Goal: Task Accomplishment & Management: Complete application form

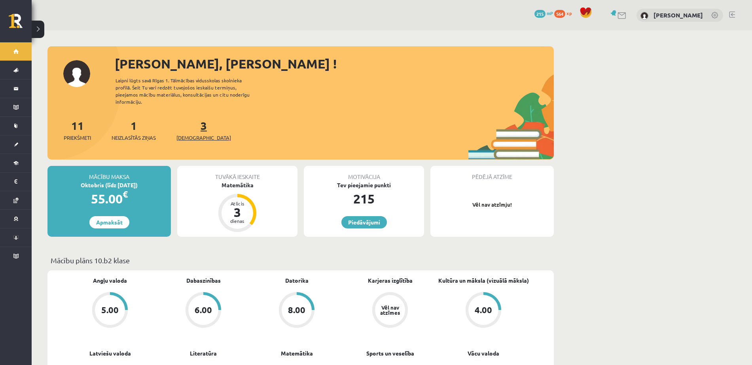
click at [190, 120] on link "3 Ieskaites" at bounding box center [203, 129] width 55 height 23
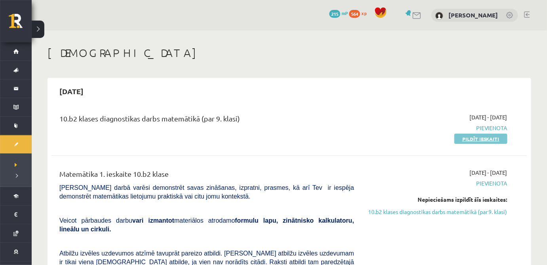
click at [488, 137] on link "Pildīt ieskaiti" at bounding box center [480, 139] width 53 height 10
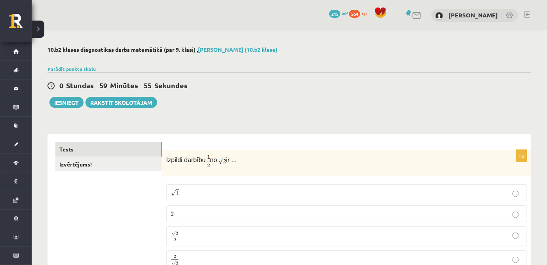
scroll to position [48, 0]
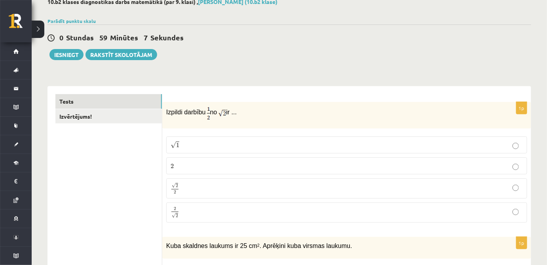
click at [238, 187] on p "√ 2 2 2 2" at bounding box center [347, 188] width 352 height 11
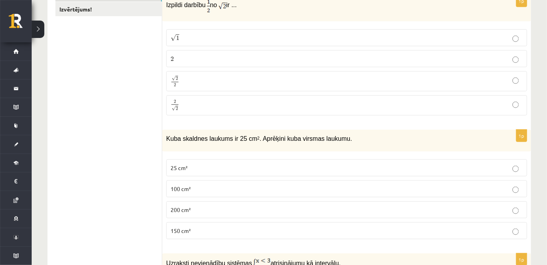
scroll to position [168, 0]
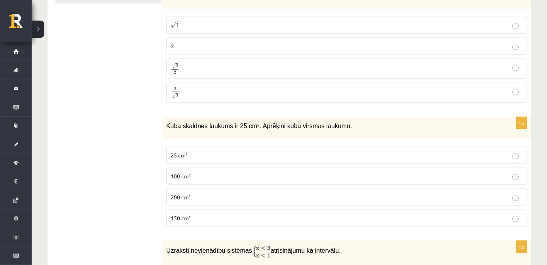
click at [232, 152] on p "25 cm²" at bounding box center [347, 155] width 352 height 8
click at [217, 210] on label "150 cm²" at bounding box center [346, 218] width 361 height 17
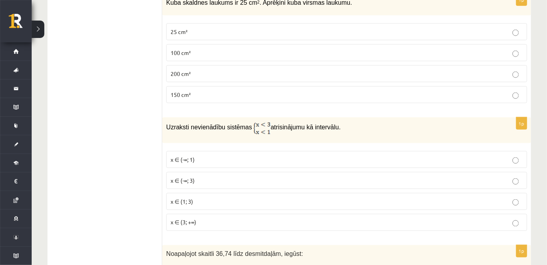
scroll to position [288, 0]
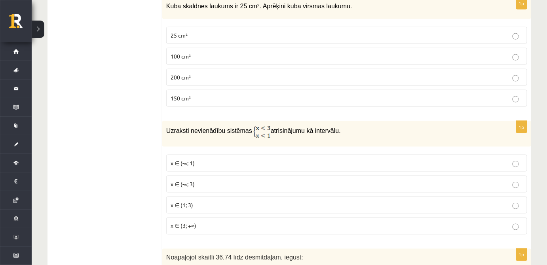
click at [236, 176] on label "x ∈ (-∞; 3)" at bounding box center [346, 184] width 361 height 17
click at [238, 159] on p "x ∈ (-∞; 1)" at bounding box center [347, 163] width 352 height 8
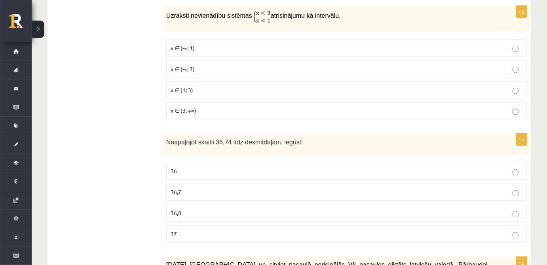
scroll to position [408, 0]
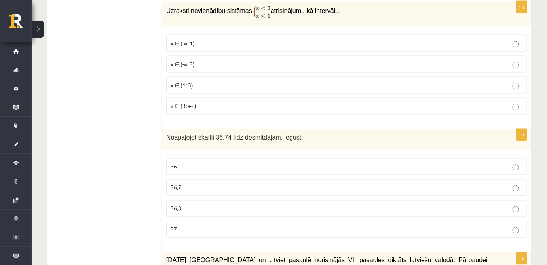
click at [222, 184] on p "36,7" at bounding box center [347, 188] width 352 height 8
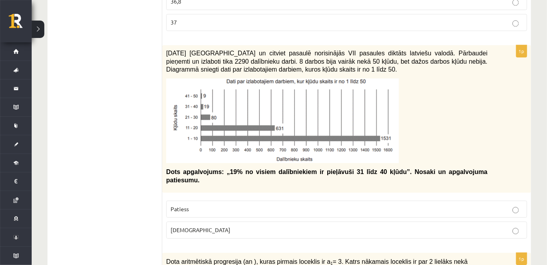
scroll to position [624, 0]
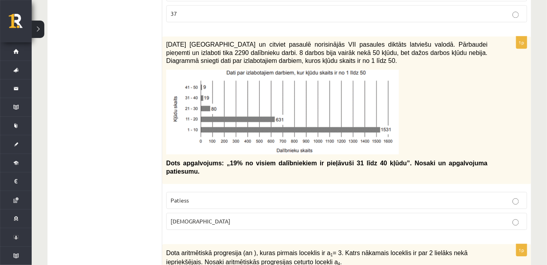
click at [174, 218] on span "Aplams" at bounding box center [201, 221] width 60 height 7
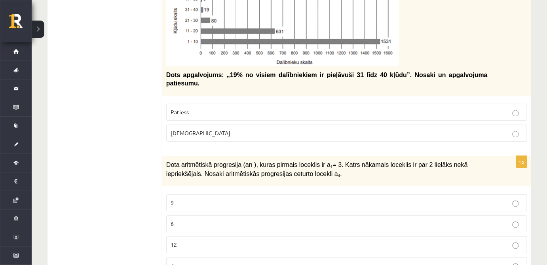
scroll to position [719, 0]
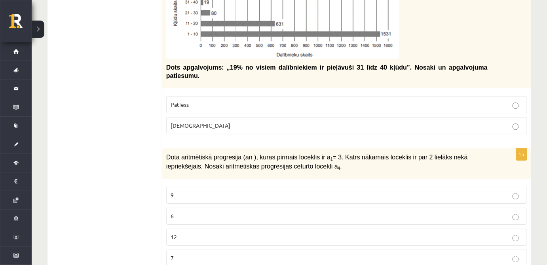
click at [302, 191] on p "9" at bounding box center [347, 195] width 352 height 8
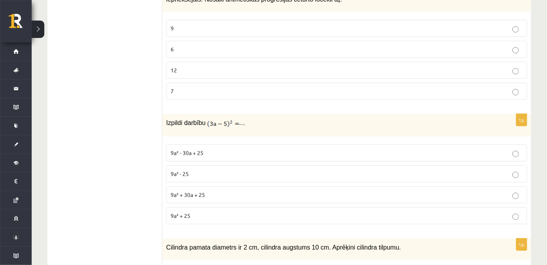
scroll to position [887, 0]
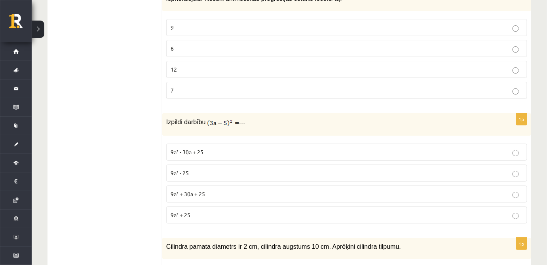
click at [201, 190] on span "9a² + 30a + 25" at bounding box center [188, 193] width 34 height 7
click at [209, 148] on p "9a² - 30a + 25" at bounding box center [347, 152] width 352 height 8
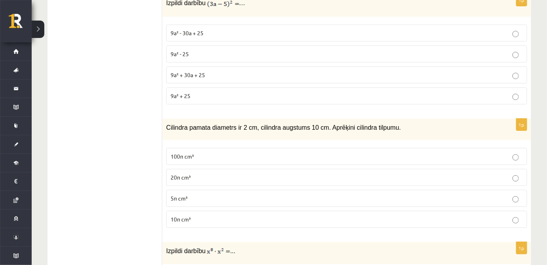
scroll to position [1007, 0]
click at [268, 152] on p "100π cm³" at bounding box center [347, 156] width 352 height 8
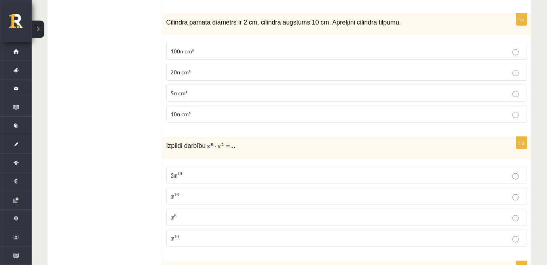
scroll to position [1103, 0]
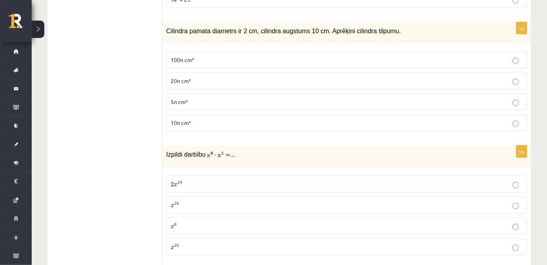
click at [187, 119] on span "10π cm³" at bounding box center [181, 122] width 20 height 7
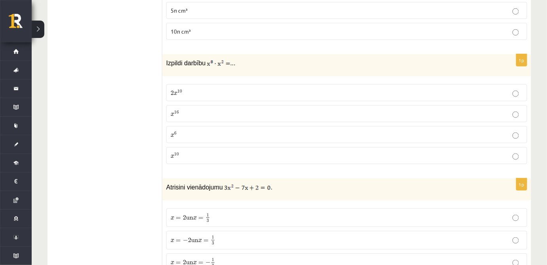
scroll to position [1199, 0]
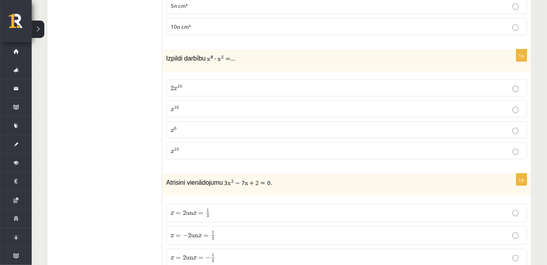
click at [185, 142] on label "x 10 x 10" at bounding box center [346, 150] width 361 height 17
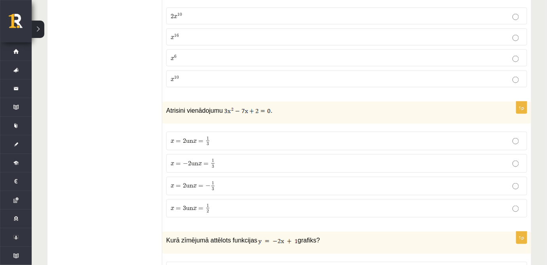
click at [214, 186] on span at bounding box center [212, 186] width 3 height 0
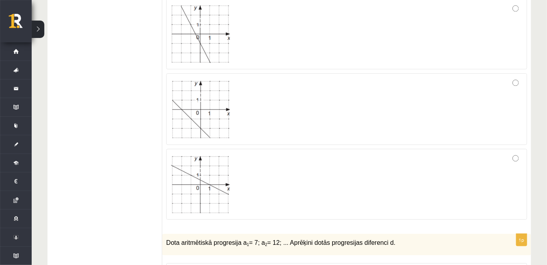
scroll to position [1631, 0]
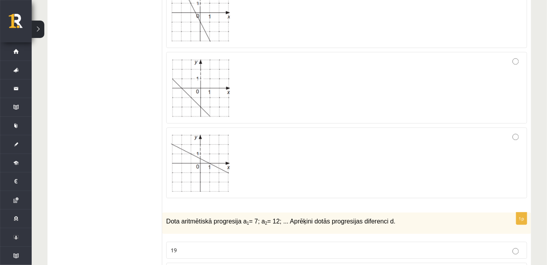
click at [263, 132] on div at bounding box center [347, 163] width 352 height 62
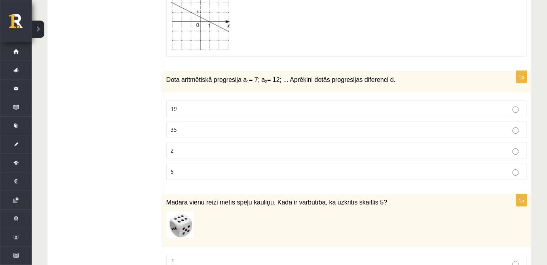
scroll to position [1775, 0]
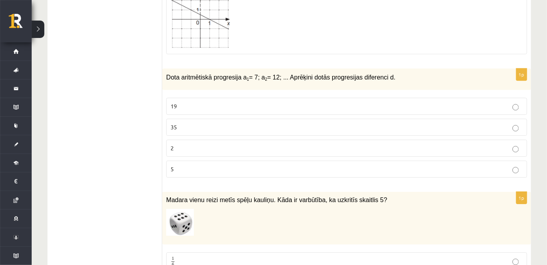
click at [283, 165] on p "5" at bounding box center [347, 169] width 352 height 8
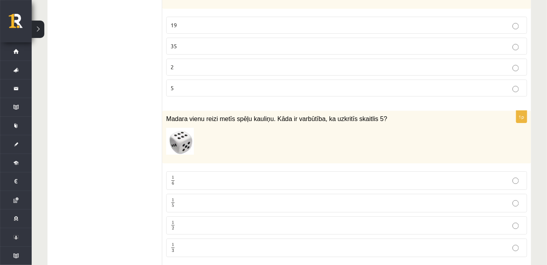
scroll to position [1870, 0]
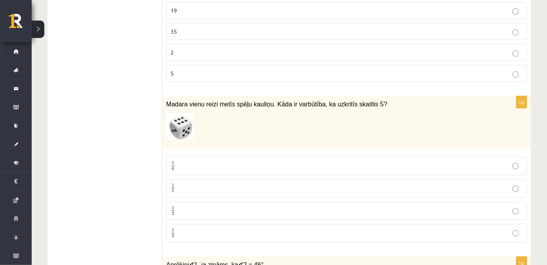
click at [187, 161] on p "1 6 1 6" at bounding box center [347, 166] width 352 height 10
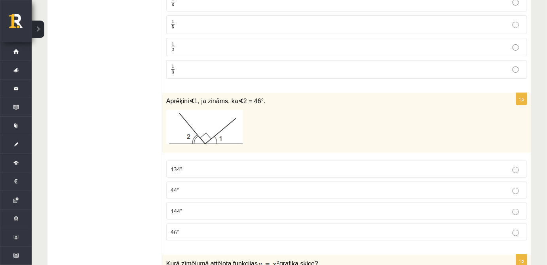
scroll to position [2038, 0]
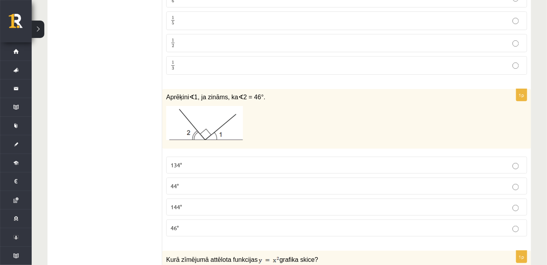
click at [214, 182] on p "44°" at bounding box center [347, 186] width 352 height 8
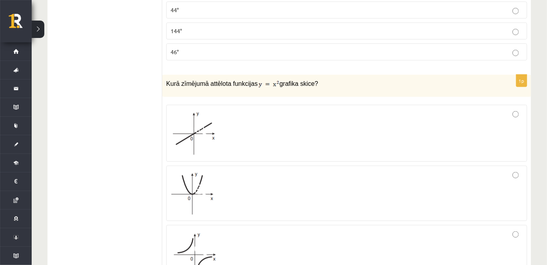
scroll to position [2302, 0]
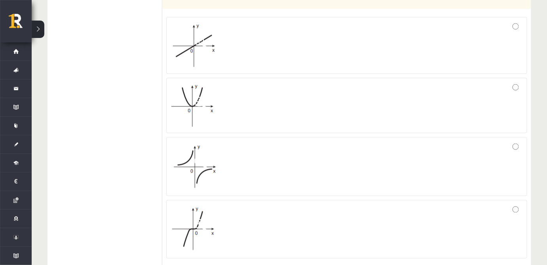
click at [241, 147] on div at bounding box center [347, 167] width 352 height 50
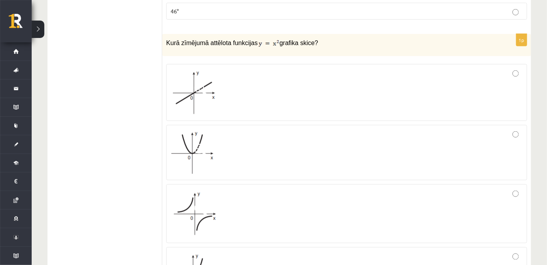
scroll to position [2254, 0]
click at [249, 101] on fieldset at bounding box center [346, 185] width 361 height 248
click at [243, 131] on div at bounding box center [347, 154] width 352 height 47
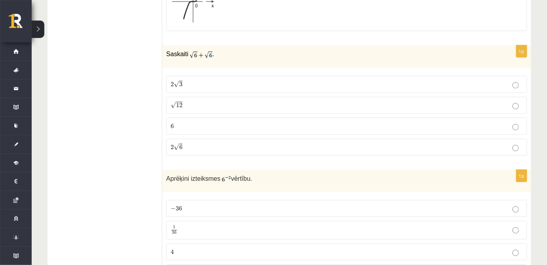
scroll to position [2542, 0]
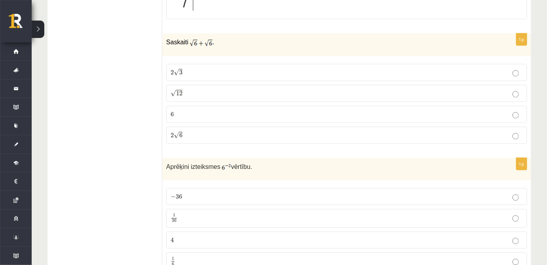
click at [274, 192] on p "− 36 − 36" at bounding box center [347, 196] width 352 height 8
click at [193, 131] on p "2 √ 6 2 6" at bounding box center [347, 135] width 352 height 8
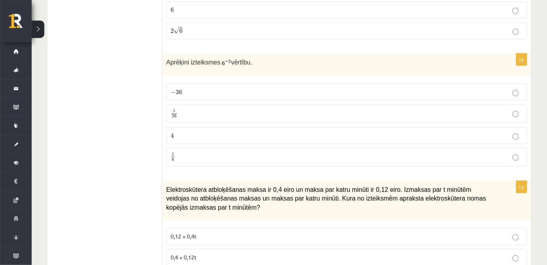
scroll to position [2686, 0]
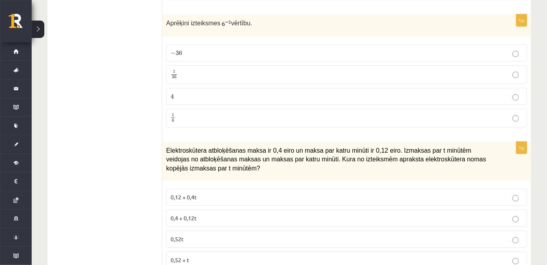
click at [276, 210] on label "0,4 + 0,12t" at bounding box center [346, 218] width 361 height 17
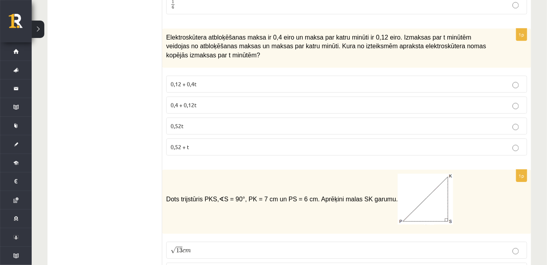
scroll to position [2854, 0]
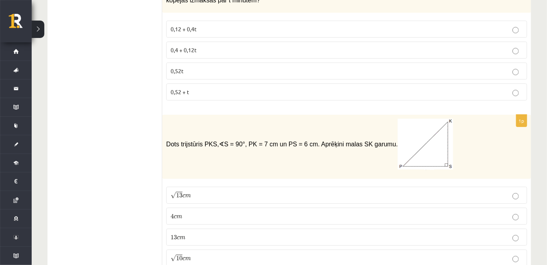
click at [231, 212] on p "4 c m 4 c m" at bounding box center [347, 216] width 352 height 8
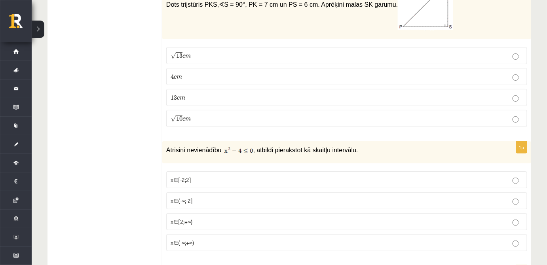
scroll to position [2998, 0]
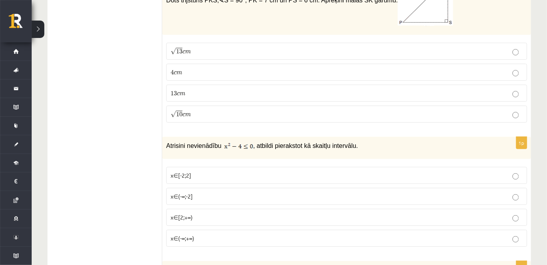
click at [233, 188] on label "x∈(-∞;-2]" at bounding box center [346, 196] width 361 height 17
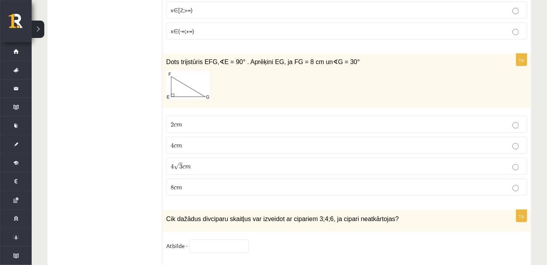
scroll to position [3214, 0]
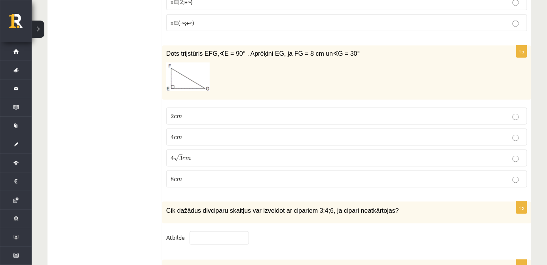
click at [179, 150] on label "4 √ 3 c m 4 3 c m" at bounding box center [346, 158] width 361 height 17
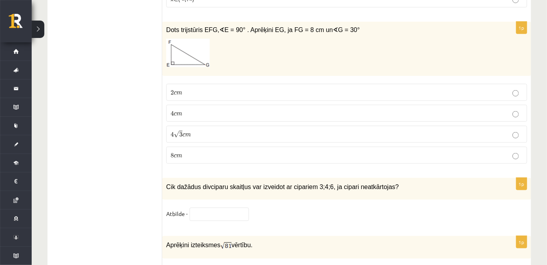
type input "*"
click at [207, 208] on input "text" at bounding box center [219, 214] width 59 height 13
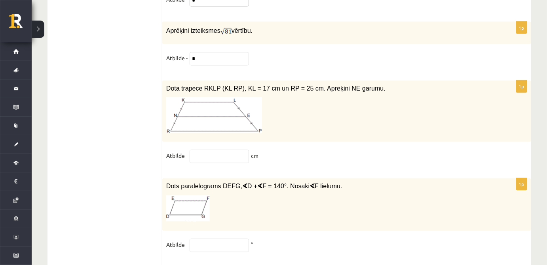
scroll to position [3453, 0]
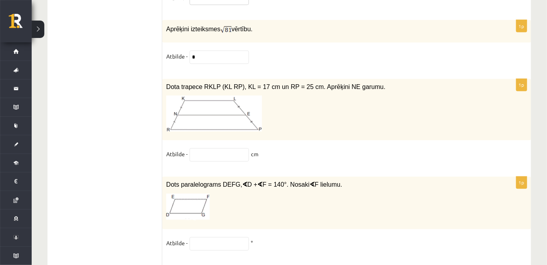
type input "*"
click at [211, 148] on input "text" at bounding box center [219, 154] width 59 height 13
type input "**"
click at [218, 237] on input "text" at bounding box center [219, 243] width 59 height 13
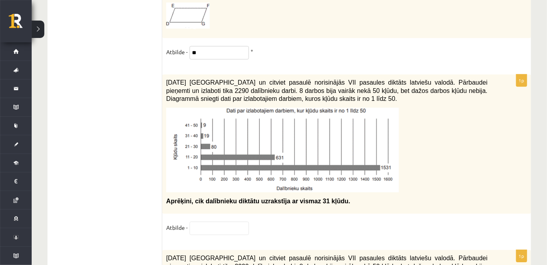
scroll to position [3645, 0]
type input "**"
click at [231, 221] on input "text" at bounding box center [219, 227] width 59 height 13
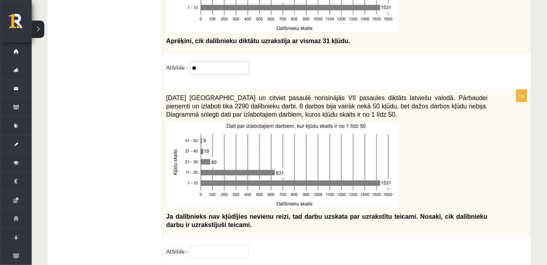
scroll to position [3813, 0]
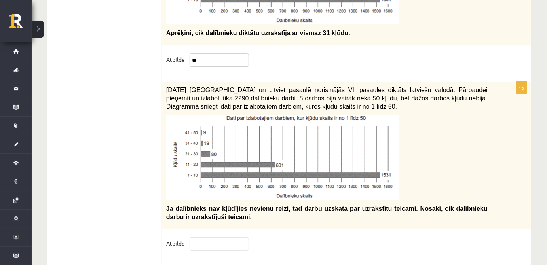
type input "**"
click at [205, 237] on input "text" at bounding box center [219, 243] width 59 height 13
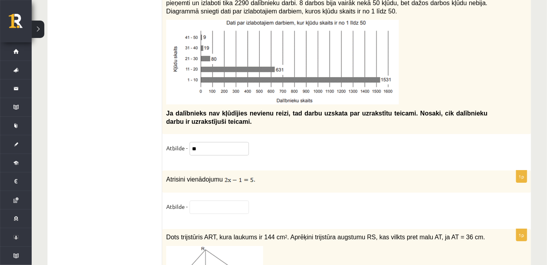
scroll to position [3909, 0]
type input "**"
click at [231, 200] on input "text" at bounding box center [219, 206] width 59 height 13
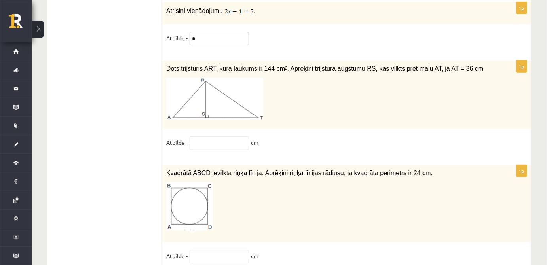
scroll to position [4082, 0]
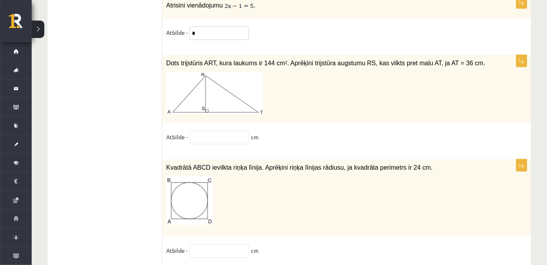
type input "*"
click at [224, 131] on input "text" at bounding box center [219, 137] width 59 height 13
type input "*"
click at [212, 245] on input "text" at bounding box center [219, 251] width 59 height 13
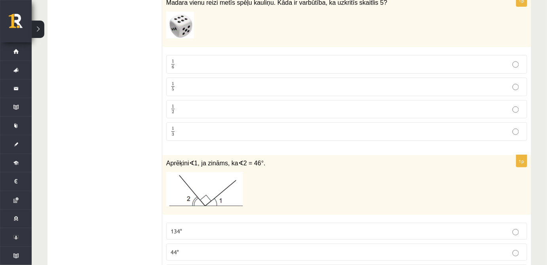
scroll to position [1828, 0]
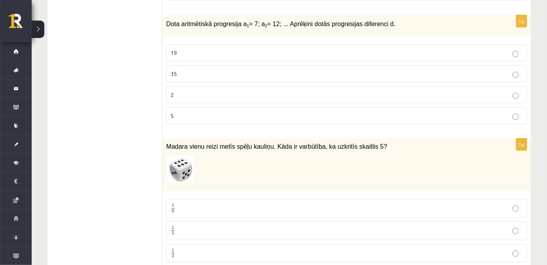
type input "*"
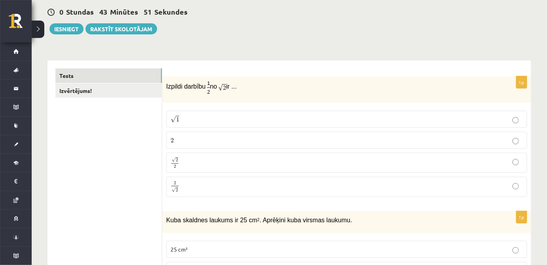
scroll to position [0, 0]
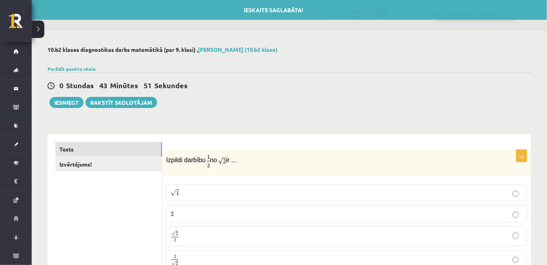
drag, startPoint x: 95, startPoint y: 188, endPoint x: 112, endPoint y: 93, distance: 96.1
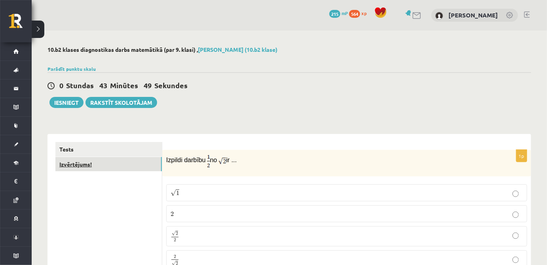
click at [94, 164] on link "Izvērtējums!" at bounding box center [108, 164] width 106 height 15
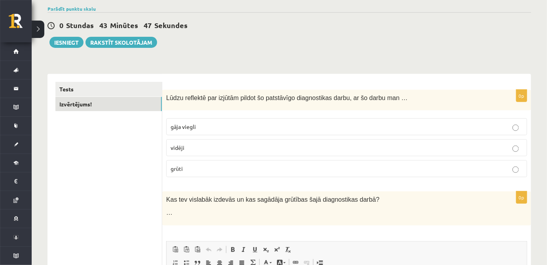
scroll to position [72, 0]
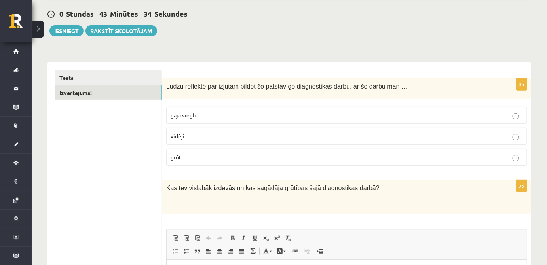
click at [257, 136] on p "vidēji" at bounding box center [347, 136] width 352 height 8
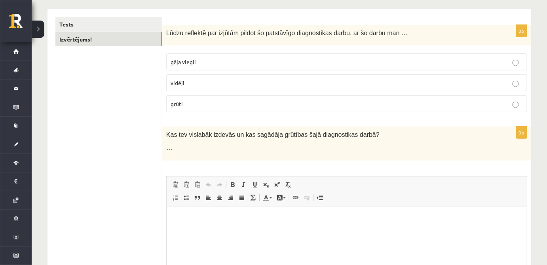
scroll to position [120, 0]
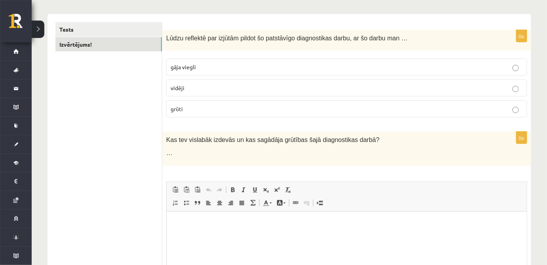
click at [233, 235] on html at bounding box center [346, 223] width 360 height 24
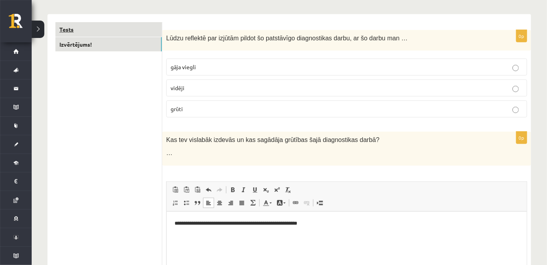
click at [73, 27] on link "Tests" at bounding box center [108, 29] width 106 height 15
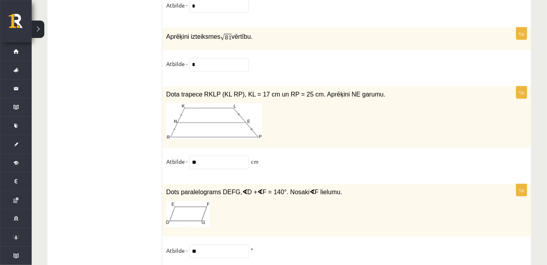
scroll to position [3453, 0]
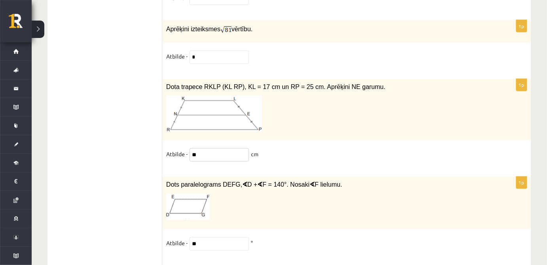
click at [234, 148] on input "**" at bounding box center [219, 154] width 59 height 13
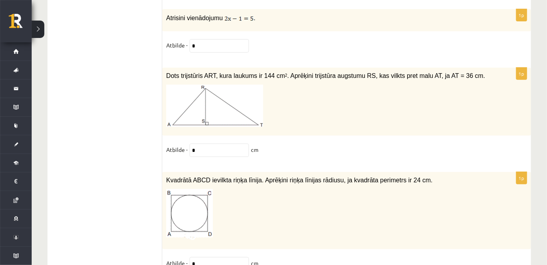
scroll to position [4082, 0]
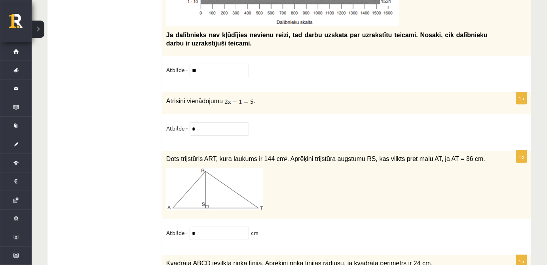
type input "**"
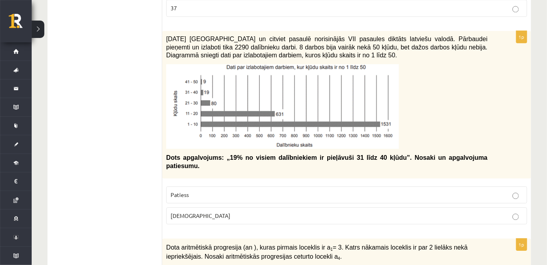
scroll to position [0, 0]
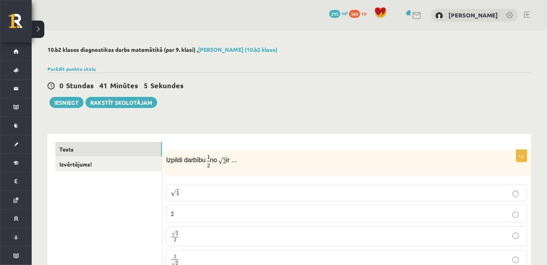
drag, startPoint x: 352, startPoint y: 143, endPoint x: 365, endPoint y: 4, distance: 140.3
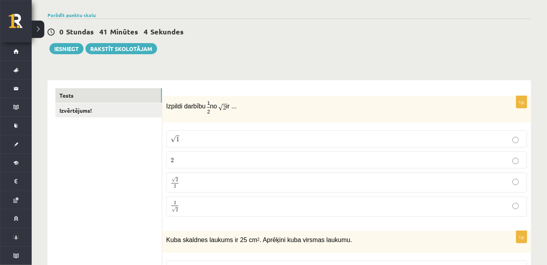
scroll to position [72, 0]
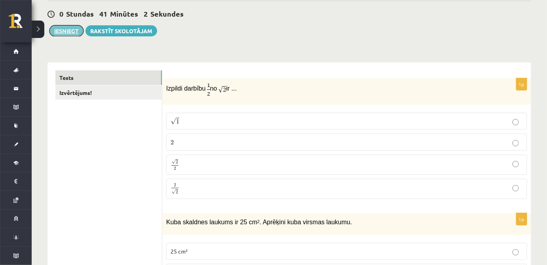
click at [63, 27] on button "Iesniegt" at bounding box center [66, 30] width 34 height 11
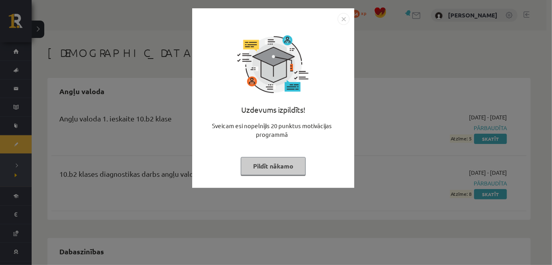
click at [278, 161] on button "Pildīt nākamo" at bounding box center [273, 166] width 65 height 18
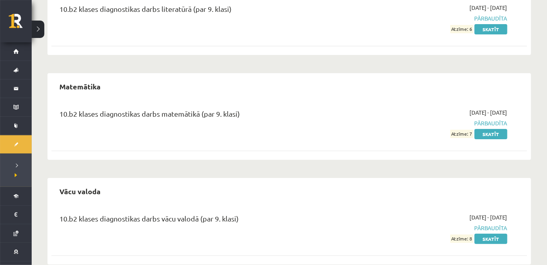
scroll to position [942, 0]
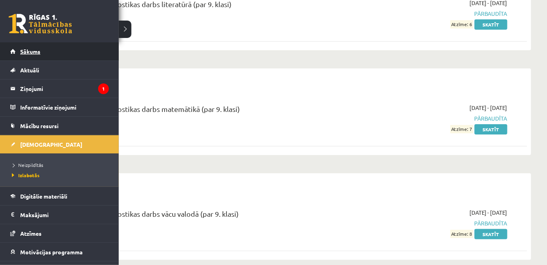
click at [83, 53] on link "Sākums" at bounding box center [59, 51] width 99 height 18
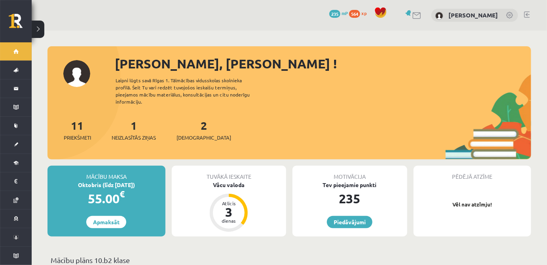
click at [195, 123] on div "2 Ieskaites" at bounding box center [203, 129] width 55 height 25
click at [190, 121] on link "2 Ieskaites" at bounding box center [203, 129] width 55 height 23
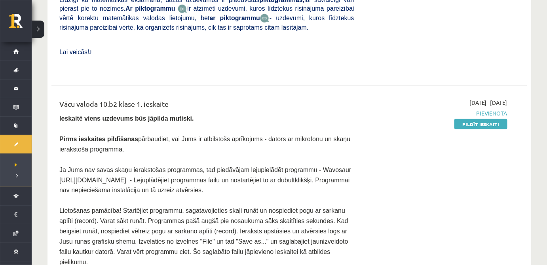
scroll to position [311, 0]
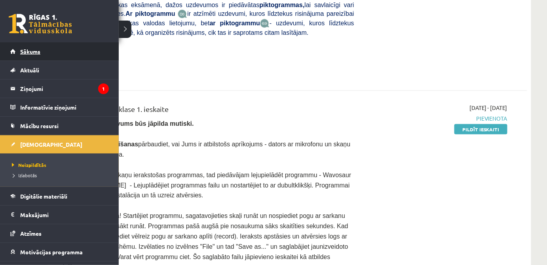
click at [21, 47] on link "Sākums" at bounding box center [59, 51] width 99 height 18
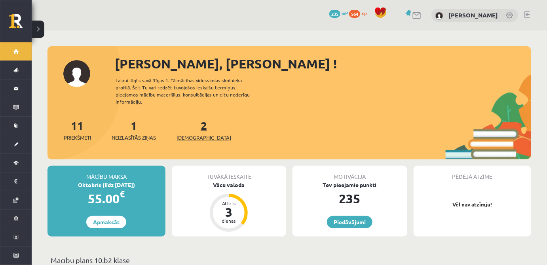
click at [188, 134] on span "[DEMOGRAPHIC_DATA]" at bounding box center [203, 138] width 55 height 8
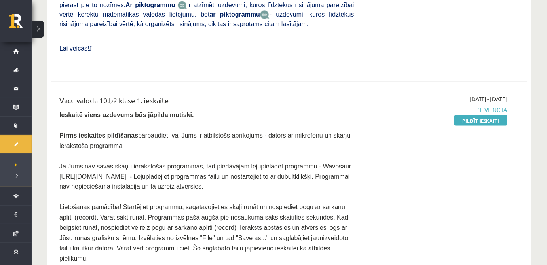
scroll to position [311, 0]
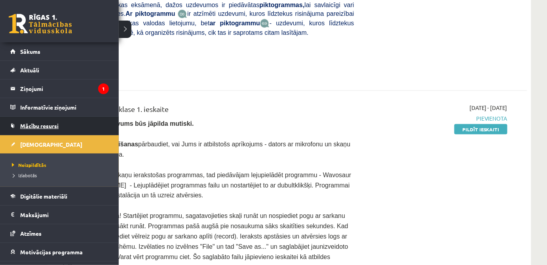
click at [53, 123] on span "Mācību resursi" at bounding box center [39, 125] width 38 height 7
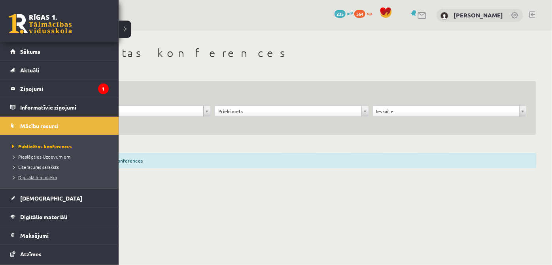
click at [20, 175] on span "Digitālā bibliotēka" at bounding box center [33, 177] width 47 height 6
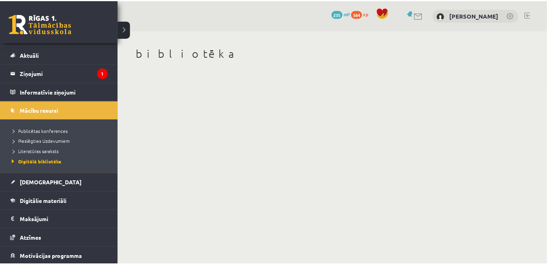
scroll to position [24, 0]
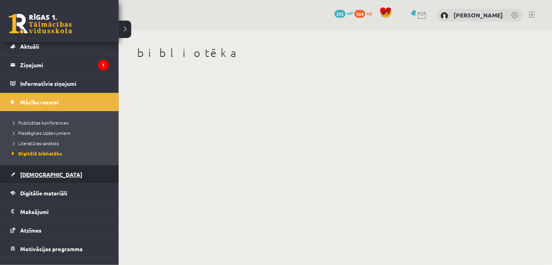
click at [39, 177] on link "[DEMOGRAPHIC_DATA]" at bounding box center [59, 174] width 99 height 18
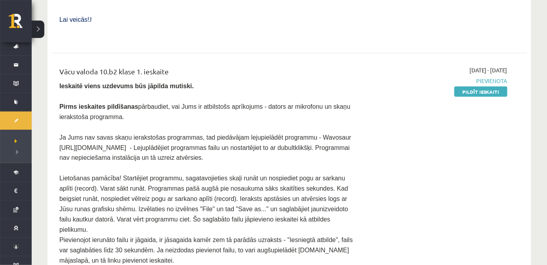
scroll to position [360, 0]
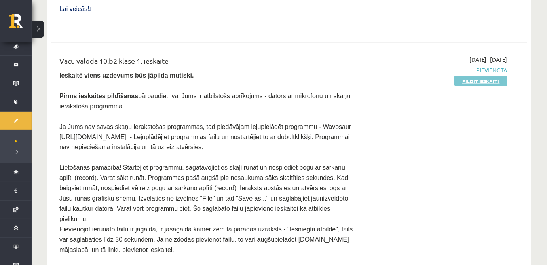
click at [473, 76] on link "Pildīt ieskaiti" at bounding box center [480, 81] width 53 height 10
click at [469, 76] on link "Pildīt ieskaiti" at bounding box center [480, 81] width 53 height 10
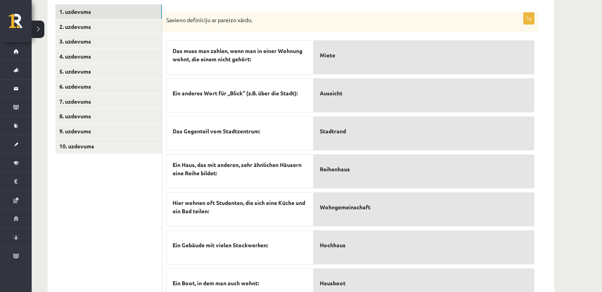
scroll to position [236, 0]
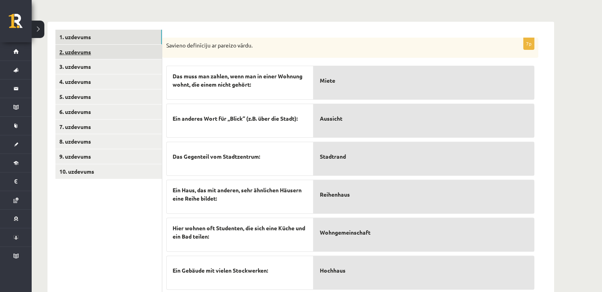
click at [112, 45] on link "2. uzdevums" at bounding box center [108, 52] width 106 height 15
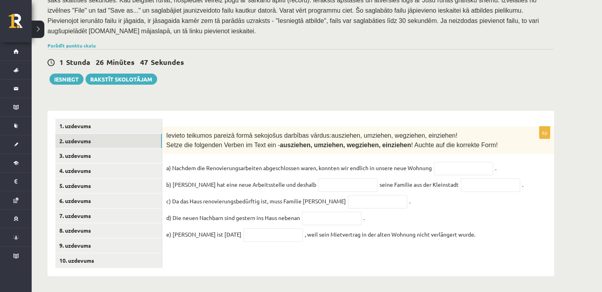
scroll to position [137, 0]
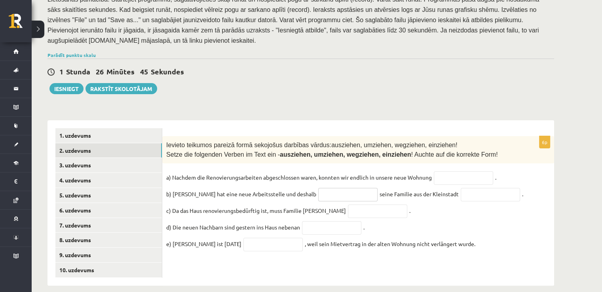
click at [337, 188] on input "text" at bounding box center [347, 194] width 59 height 13
click at [461, 188] on input "text" at bounding box center [490, 194] width 59 height 13
click at [461, 171] on input "text" at bounding box center [463, 177] width 59 height 13
click at [469, 150] on p "Setze die folgenden Verben im Text ein - ausziehen, umziehen, wegziehen, einzie…" at bounding box center [338, 154] width 344 height 9
click at [477, 171] on input "text" at bounding box center [463, 177] width 59 height 13
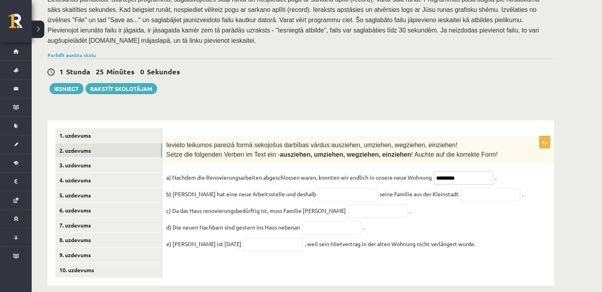
type input "*********"
click at [491, 197] on fieldset "a) Nachdem die Renovierungsarbeiten abgeschlossen waren, konnten wir endlich in…" at bounding box center [358, 212] width 384 height 83
click at [319, 188] on input "text" at bounding box center [347, 194] width 59 height 13
type input "*****"
click at [469, 188] on input "text" at bounding box center [490, 194] width 59 height 13
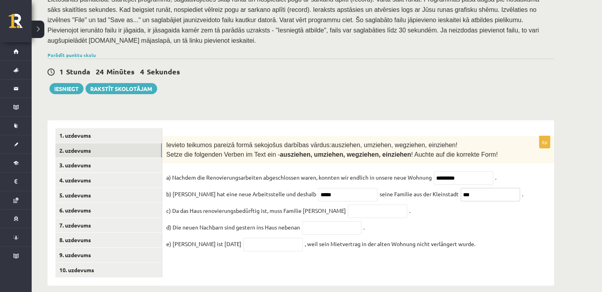
type input "***"
click at [348, 205] on input "text" at bounding box center [377, 211] width 59 height 13
type input "*********"
click at [360, 221] on input "text" at bounding box center [331, 227] width 59 height 13
type input "**********"
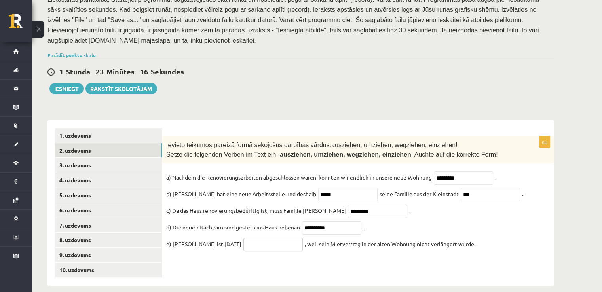
click at [260, 238] on input "text" at bounding box center [272, 244] width 59 height 13
type input "*********"
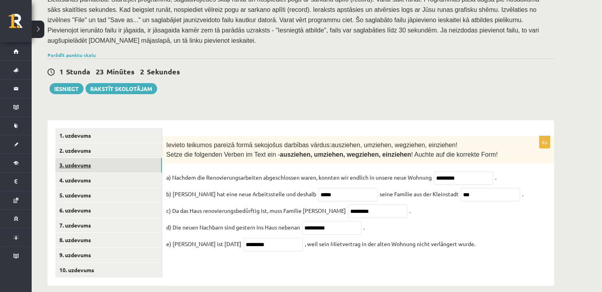
click at [90, 158] on link "3. uzdevums" at bounding box center [108, 165] width 106 height 15
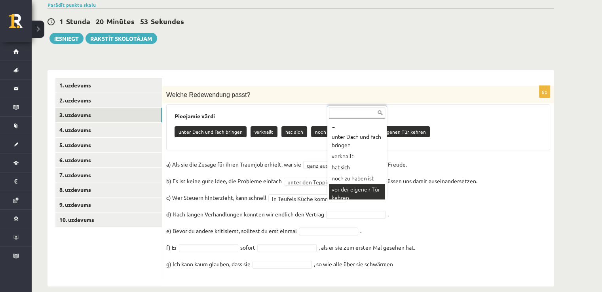
scroll to position [4, 0]
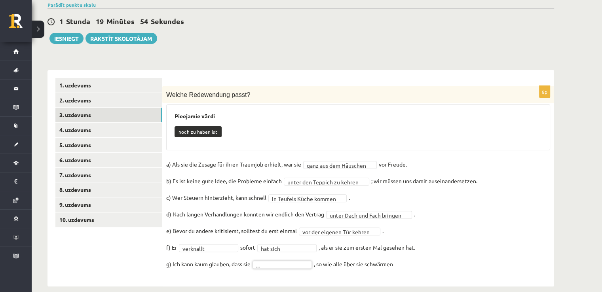
click at [275, 244] on fieldset "**********" at bounding box center [358, 216] width 384 height 116
click at [289, 247] on fieldset "**********" at bounding box center [358, 216] width 384 height 116
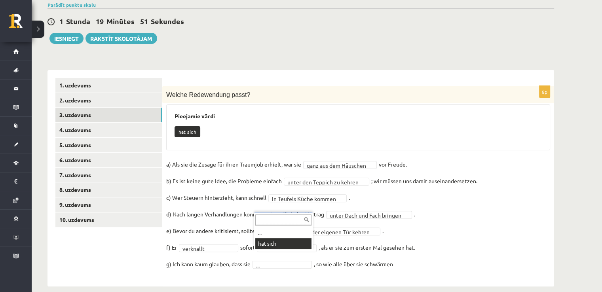
scroll to position [169, 0]
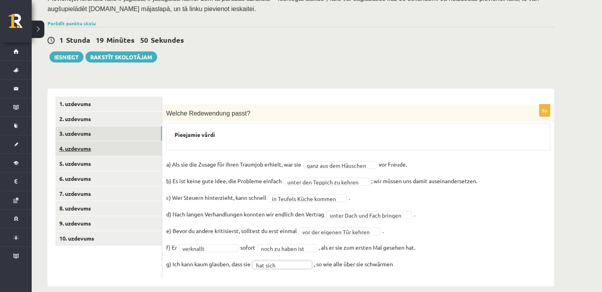
click at [142, 141] on link "4. uzdevums" at bounding box center [108, 148] width 106 height 15
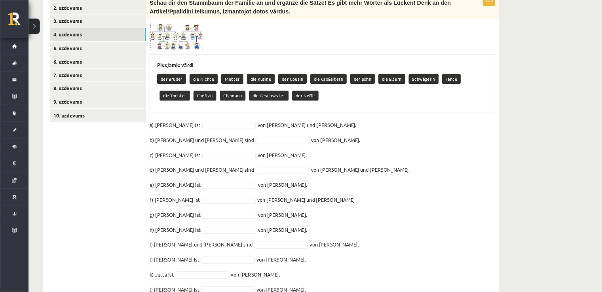
scroll to position [269, 0]
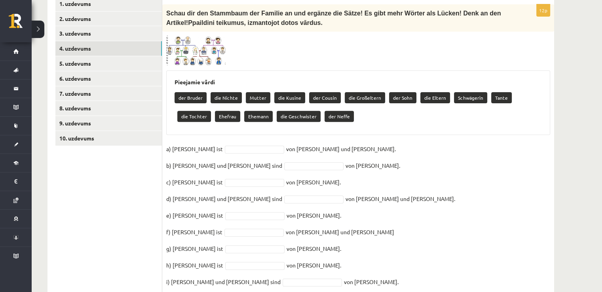
click at [188, 36] on img at bounding box center [195, 51] width 59 height 30
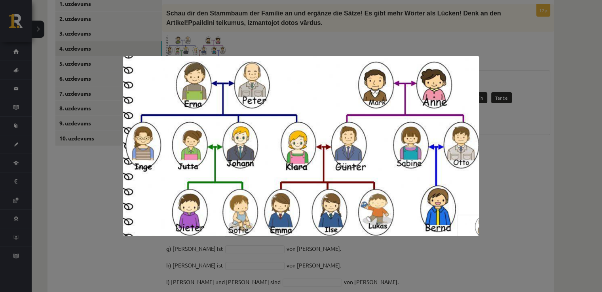
click at [546, 46] on div at bounding box center [301, 146] width 602 height 292
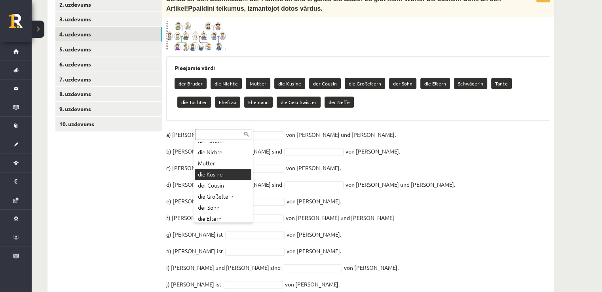
scroll to position [26, 0]
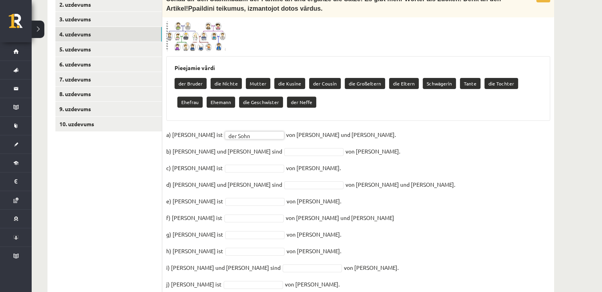
click at [207, 21] on img at bounding box center [195, 36] width 59 height 30
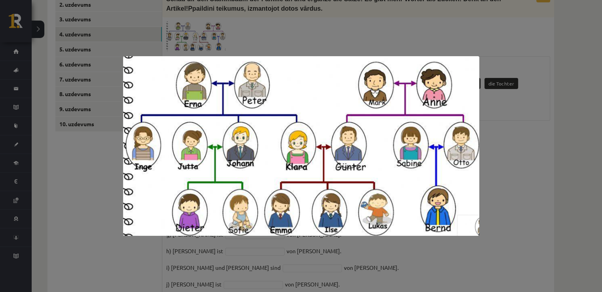
click at [546, 148] on div at bounding box center [301, 146] width 602 height 292
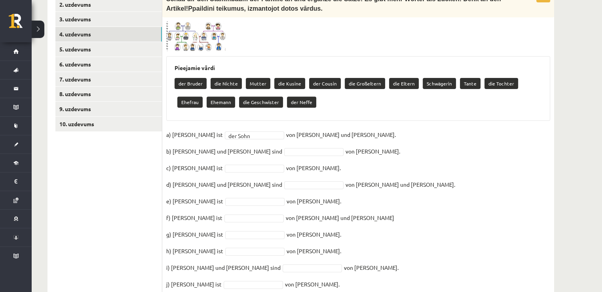
click at [193, 21] on img at bounding box center [195, 36] width 59 height 30
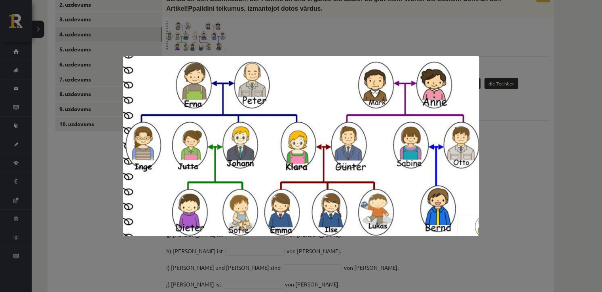
click at [524, 173] on div at bounding box center [301, 146] width 602 height 292
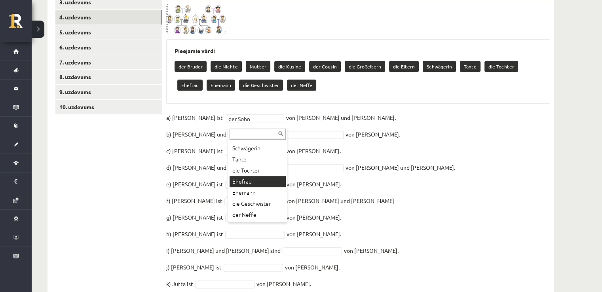
scroll to position [310, 0]
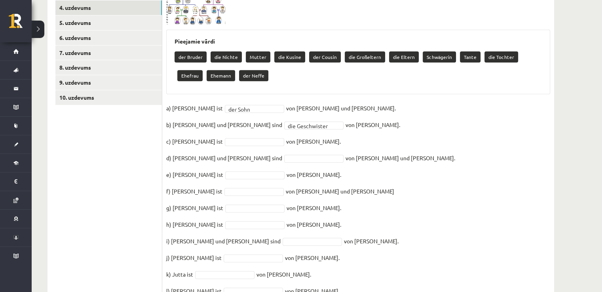
click at [203, 4] on img at bounding box center [195, 10] width 59 height 30
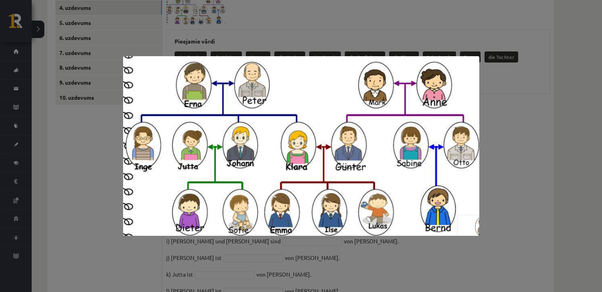
click at [528, 127] on div at bounding box center [301, 146] width 602 height 292
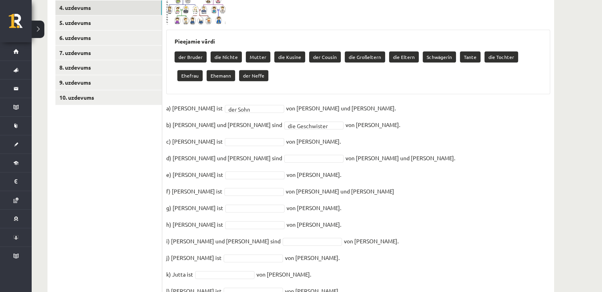
click at [212, 8] on img at bounding box center [195, 10] width 59 height 30
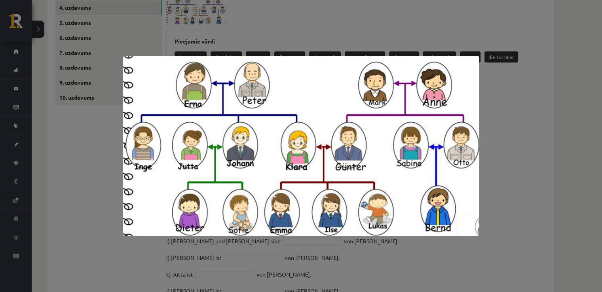
click at [546, 100] on div at bounding box center [301, 146] width 602 height 292
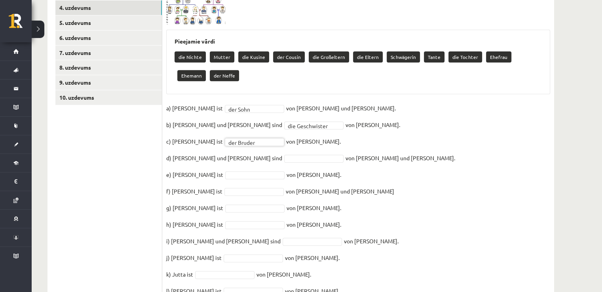
click at [213, 13] on div "**********" at bounding box center [358, 135] width 392 height 342
click at [208, 11] on img at bounding box center [195, 10] width 59 height 30
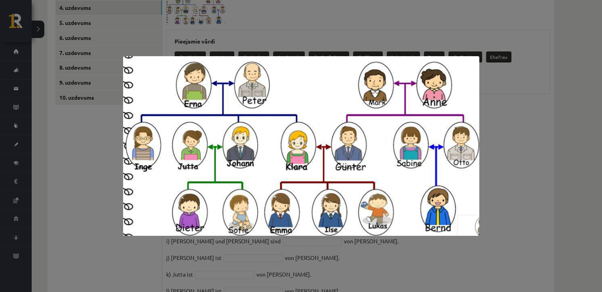
click at [546, 116] on div at bounding box center [301, 146] width 602 height 292
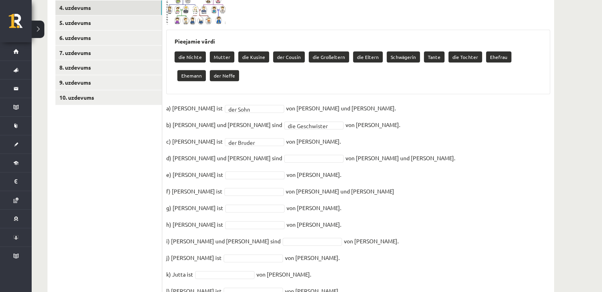
scroll to position [283, 0]
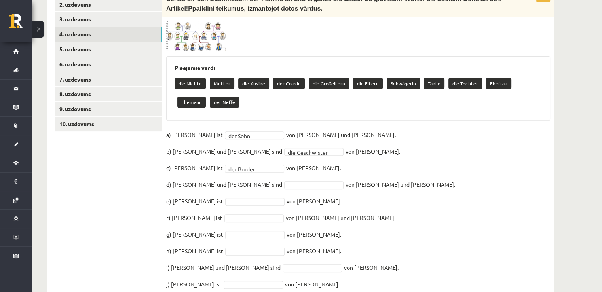
click at [210, 30] on img at bounding box center [195, 36] width 59 height 30
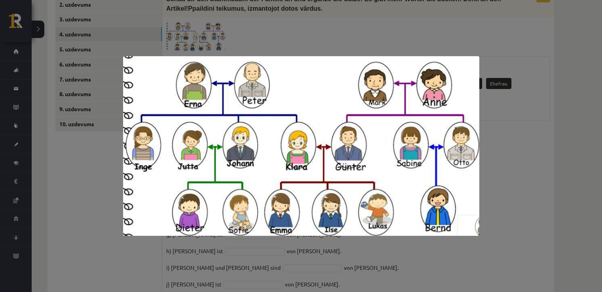
click at [546, 157] on div at bounding box center [301, 146] width 602 height 292
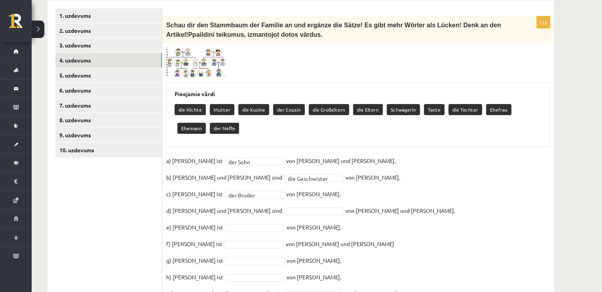
scroll to position [257, 0]
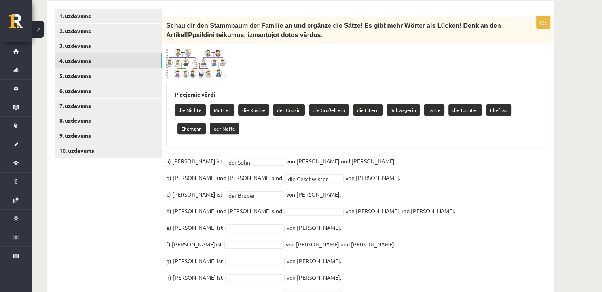
click at [212, 48] on img at bounding box center [195, 63] width 59 height 30
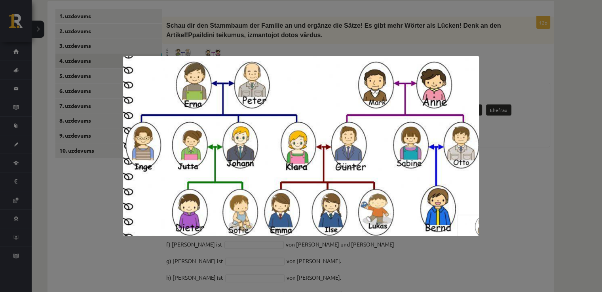
click at [543, 148] on div at bounding box center [301, 146] width 602 height 292
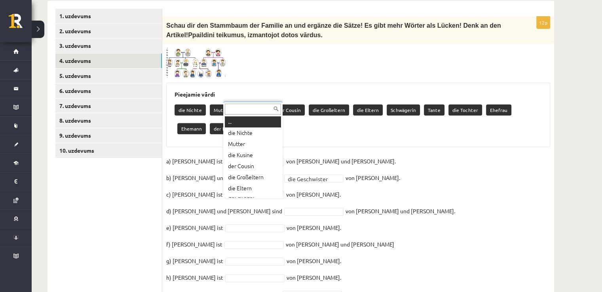
scroll to position [21, 0]
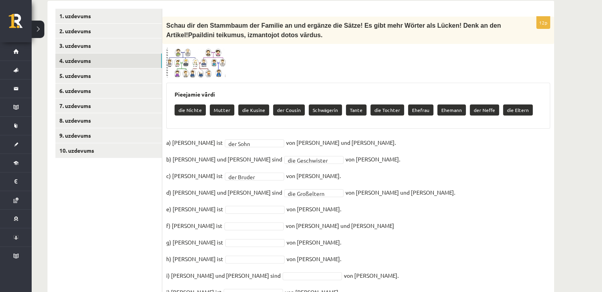
click at [188, 61] on img at bounding box center [195, 63] width 59 height 30
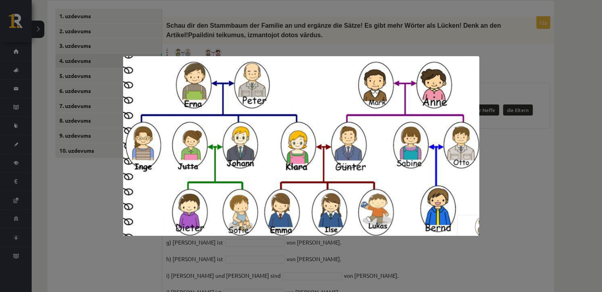
click at [546, 129] on div at bounding box center [301, 146] width 602 height 292
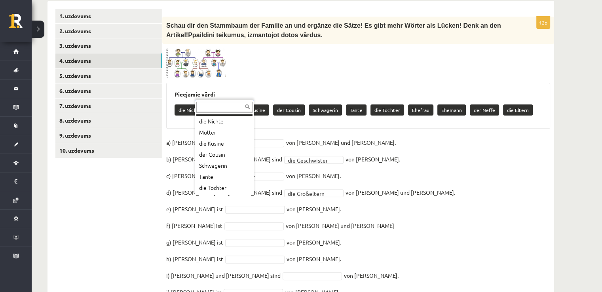
scroll to position [0, 0]
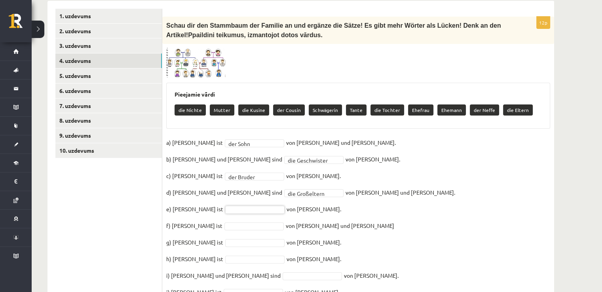
click at [205, 54] on img at bounding box center [195, 63] width 59 height 30
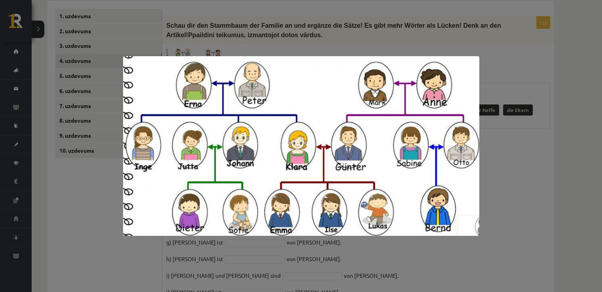
click at [546, 162] on div at bounding box center [301, 146] width 602 height 292
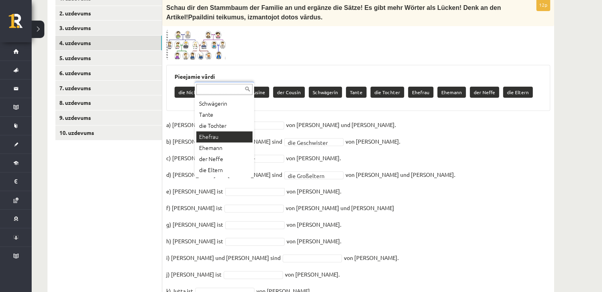
scroll to position [283, 0]
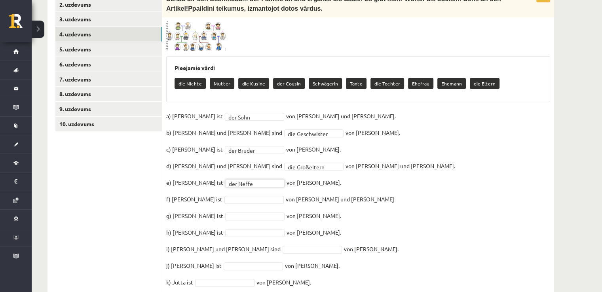
click at [228, 146] on fieldset "**********" at bounding box center [358, 209] width 384 height 199
click at [205, 30] on img at bounding box center [195, 36] width 59 height 30
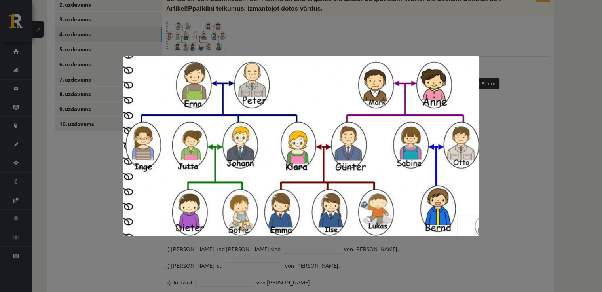
click at [279, 42] on div at bounding box center [301, 146] width 602 height 292
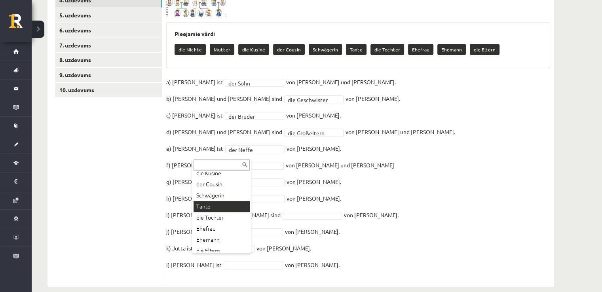
scroll to position [43, 0]
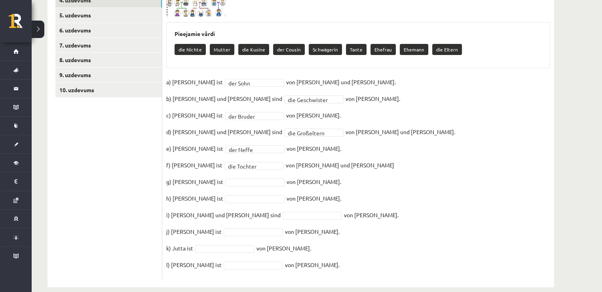
click at [205, 5] on img at bounding box center [195, 2] width 59 height 30
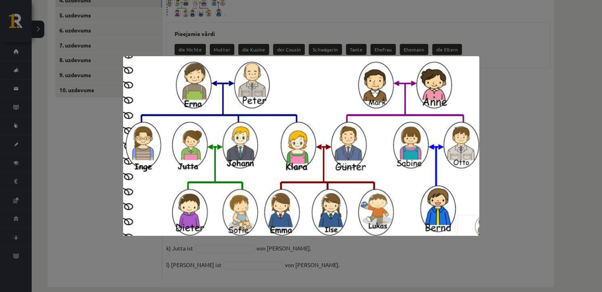
click at [546, 118] on div at bounding box center [301, 146] width 602 height 292
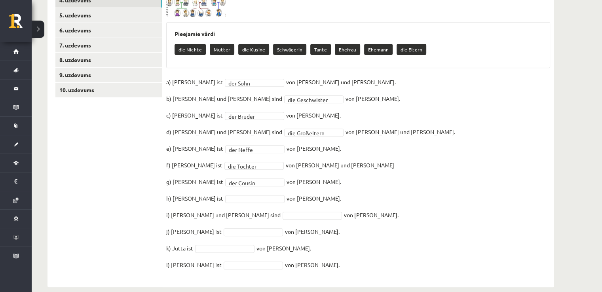
click at [189, 4] on img at bounding box center [195, 2] width 59 height 30
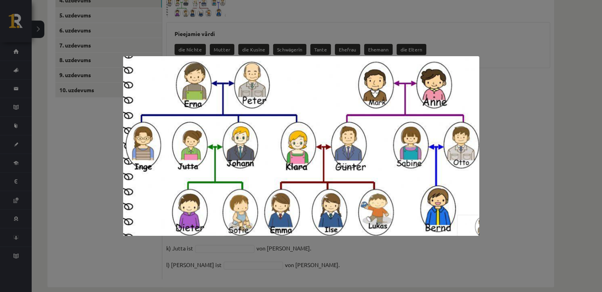
click at [537, 121] on div at bounding box center [301, 146] width 602 height 292
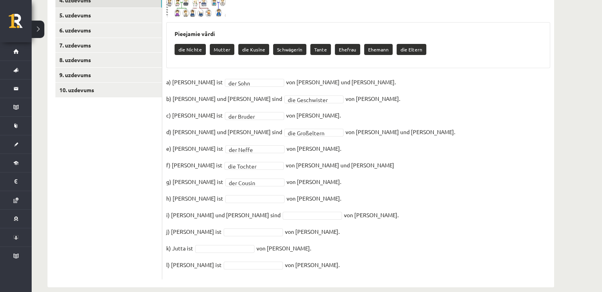
click at [199, 2] on img at bounding box center [195, 2] width 59 height 30
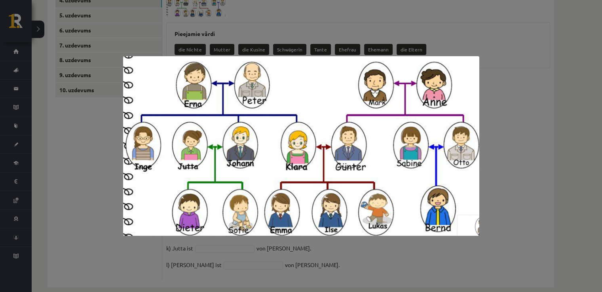
click at [527, 140] on div at bounding box center [301, 146] width 602 height 292
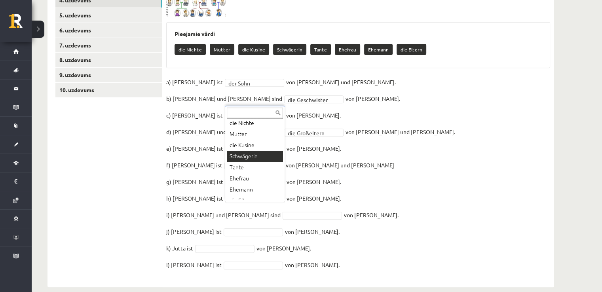
scroll to position [21, 0]
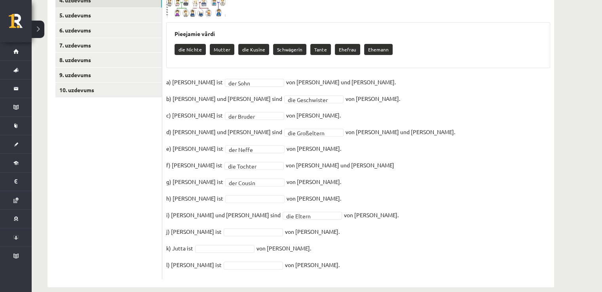
click at [176, 8] on div "**********" at bounding box center [358, 117] width 392 height 323
click at [192, 2] on img at bounding box center [195, 2] width 59 height 30
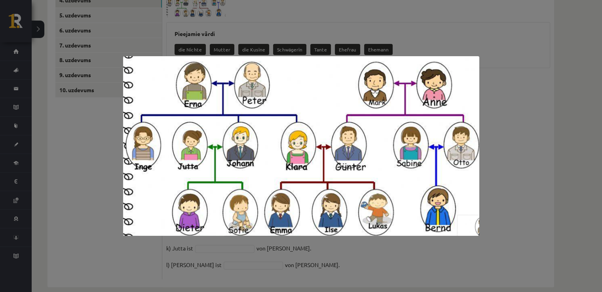
click at [546, 167] on div at bounding box center [301, 146] width 602 height 292
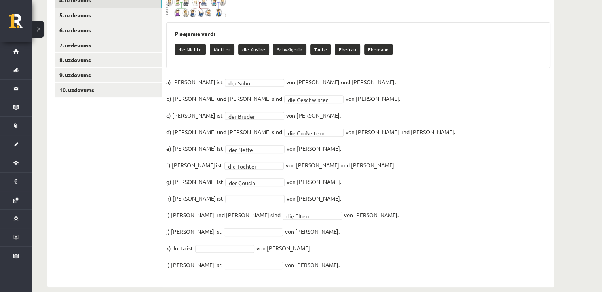
click at [198, 9] on div "**********" at bounding box center [358, 117] width 392 height 323
click at [201, 2] on img at bounding box center [195, 2] width 59 height 30
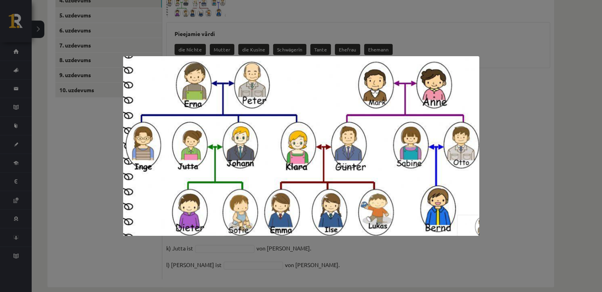
scroll to position [62, 0]
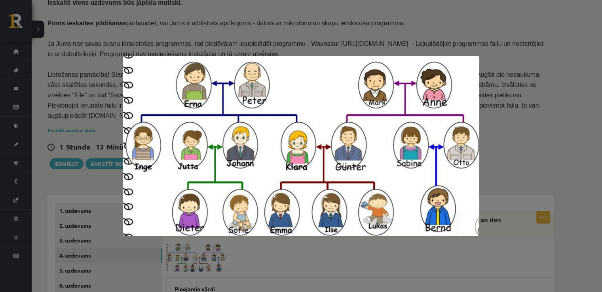
click at [546, 125] on div at bounding box center [301, 146] width 602 height 292
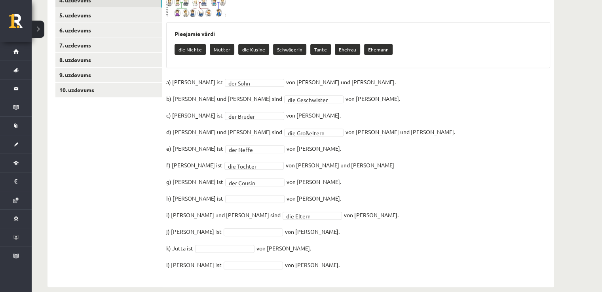
scroll to position [291, 0]
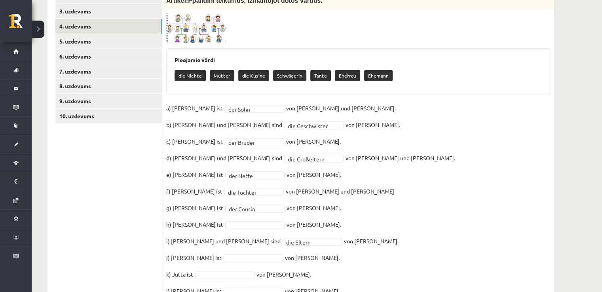
click at [209, 15] on img at bounding box center [195, 28] width 59 height 30
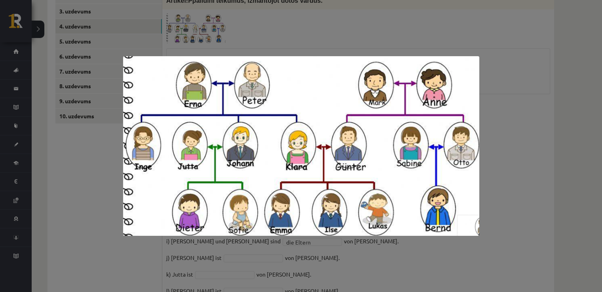
click at [513, 184] on div at bounding box center [301, 146] width 602 height 292
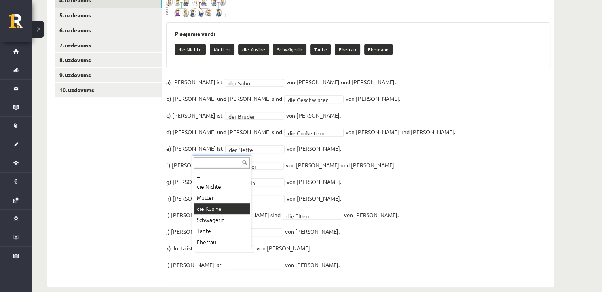
scroll to position [9, 0]
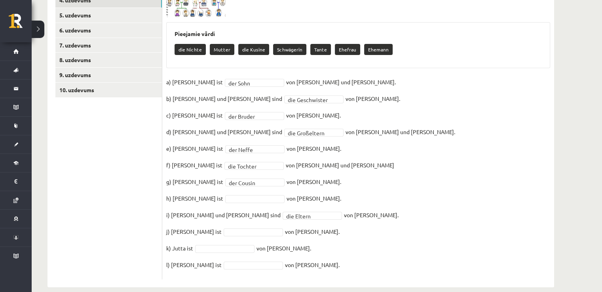
click at [208, 6] on img at bounding box center [195, 2] width 59 height 30
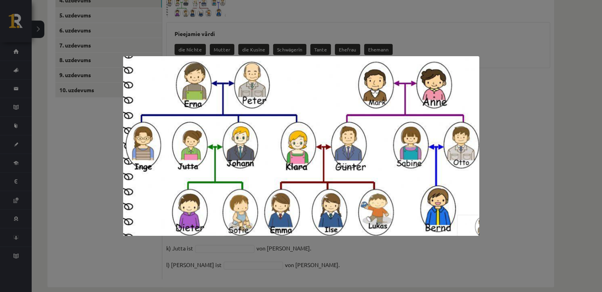
click at [509, 156] on div at bounding box center [301, 146] width 602 height 292
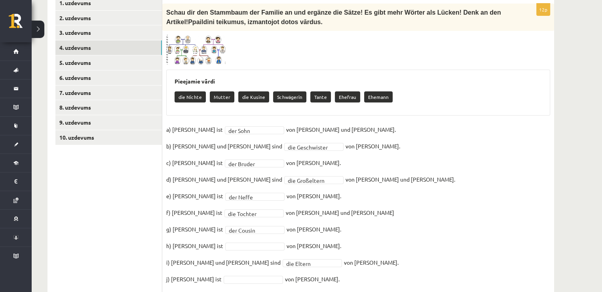
scroll to position [264, 0]
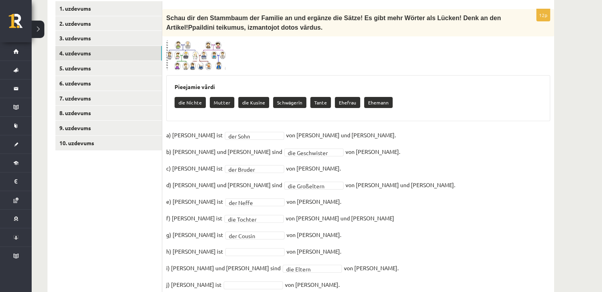
click at [196, 53] on span at bounding box center [196, 59] width 13 height 13
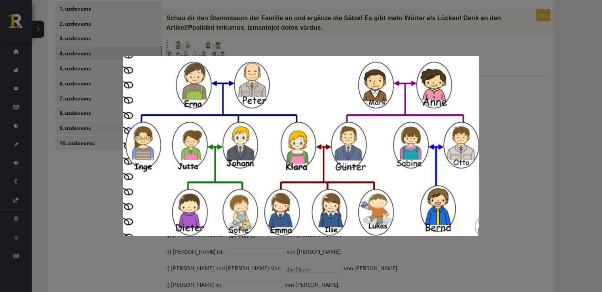
click at [536, 167] on div at bounding box center [301, 146] width 602 height 292
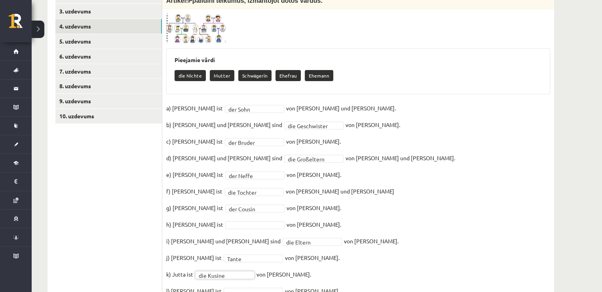
scroll to position [317, 0]
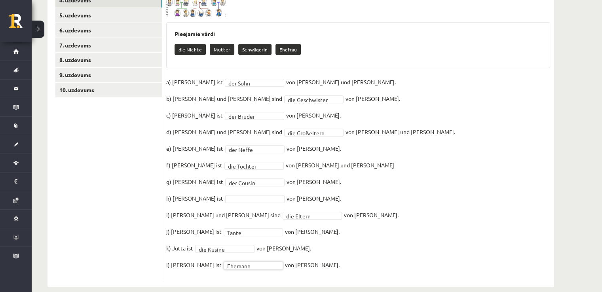
click at [240, 182] on fieldset "**********" at bounding box center [358, 175] width 384 height 199
click at [182, 3] on img at bounding box center [195, 2] width 59 height 30
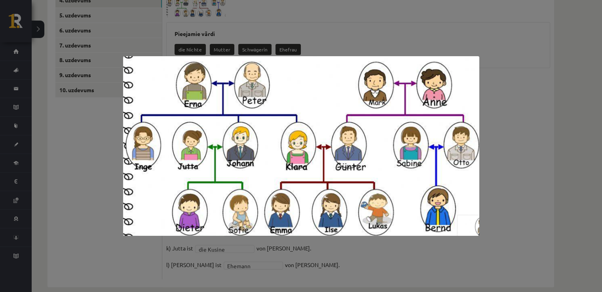
scroll to position [62, 0]
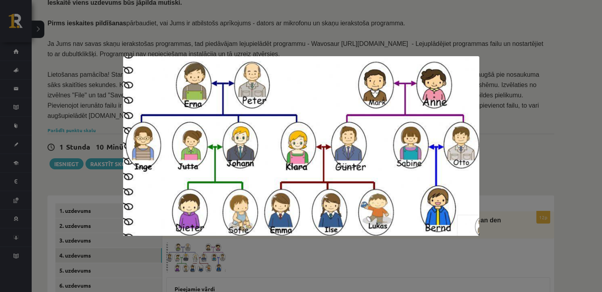
click at [535, 119] on div at bounding box center [301, 146] width 602 height 292
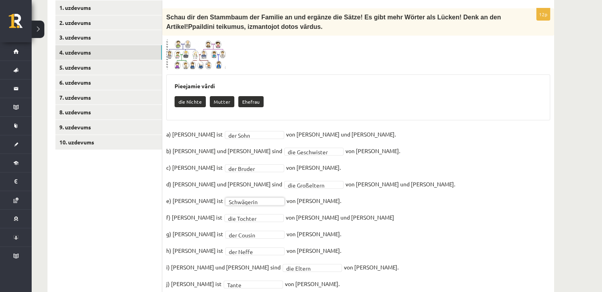
scroll to position [264, 0]
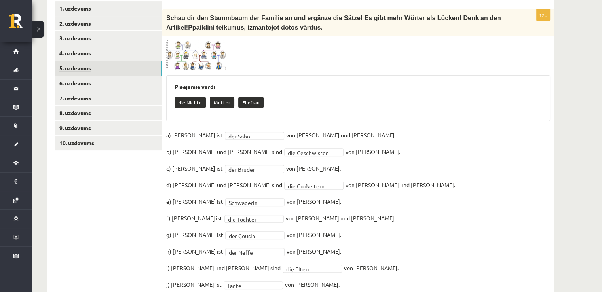
click at [111, 61] on link "5. uzdevums" at bounding box center [108, 68] width 106 height 15
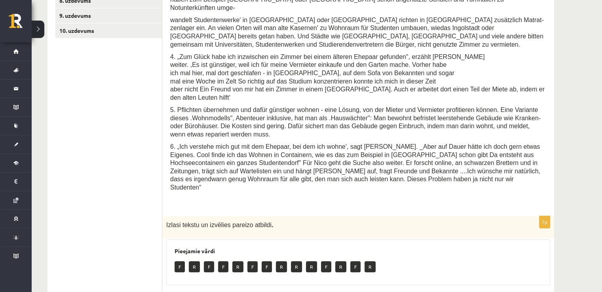
scroll to position [403, 0]
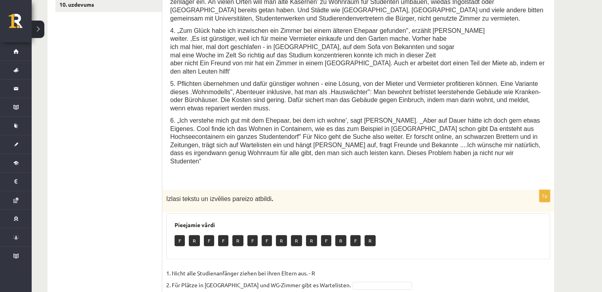
click at [366, 235] on p "R" at bounding box center [369, 240] width 11 height 11
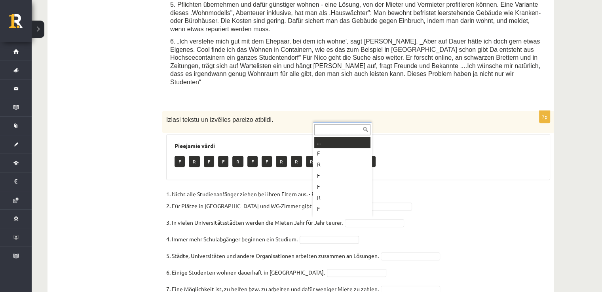
scroll to position [9, 0]
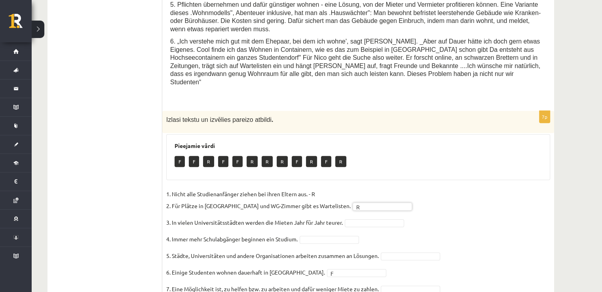
click at [360, 188] on fieldset "1. Nicht alle Studienanfänger ziehen bei ihren Eltern aus. - R 2. Für Plätze in…" at bounding box center [358, 252] width 384 height 128
click at [344, 188] on fieldset "1. Nicht alle Studienanfänger ziehen bei ihren Eltern aus. - R 2. Für Plätze in…" at bounding box center [358, 252] width 384 height 128
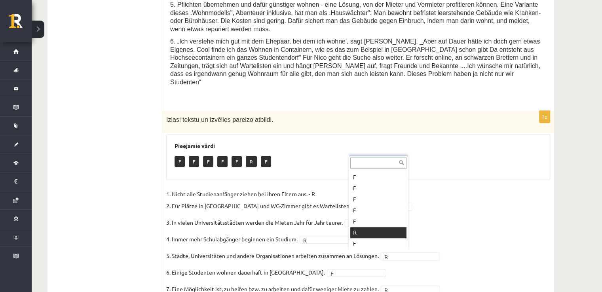
drag, startPoint x: 388, startPoint y: 252, endPoint x: 382, endPoint y: 250, distance: 6.5
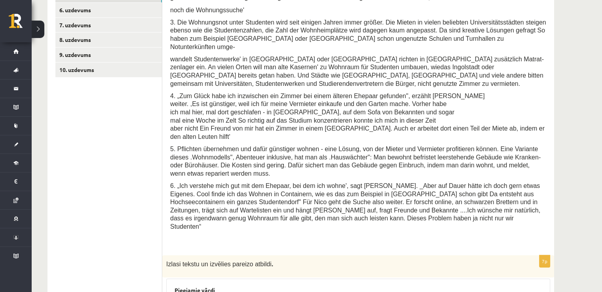
scroll to position [298, 0]
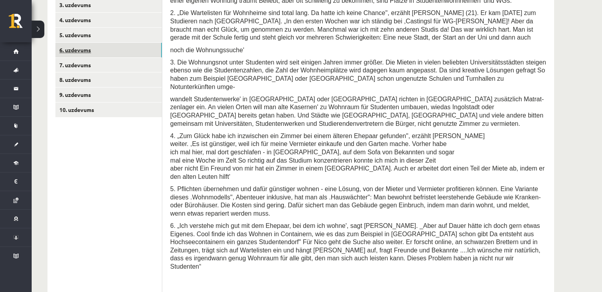
click at [89, 43] on link "6. uzdevums" at bounding box center [108, 50] width 106 height 15
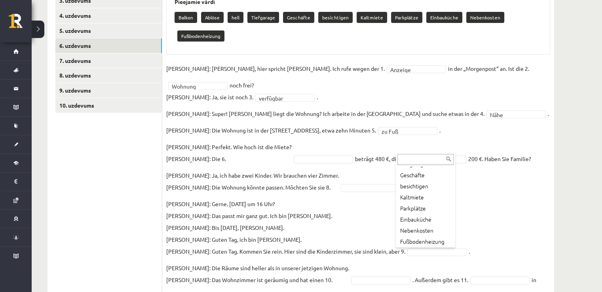
scroll to position [54, 0]
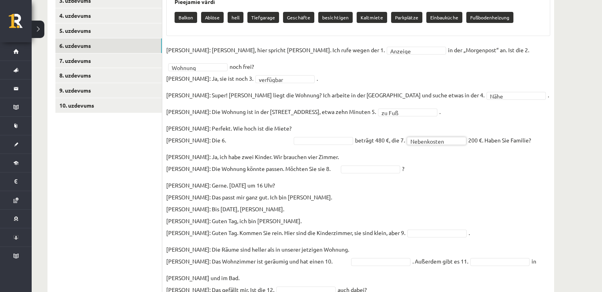
click at [342, 165] on fieldset "**********" at bounding box center [358, 229] width 384 height 370
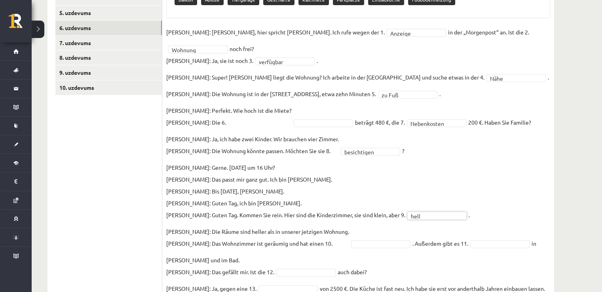
scroll to position [328, 0]
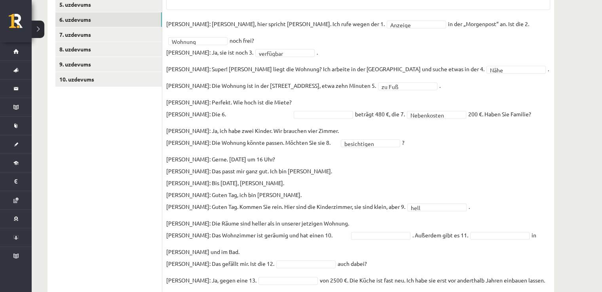
click at [389, 230] on fieldset "**********" at bounding box center [358, 203] width 384 height 370
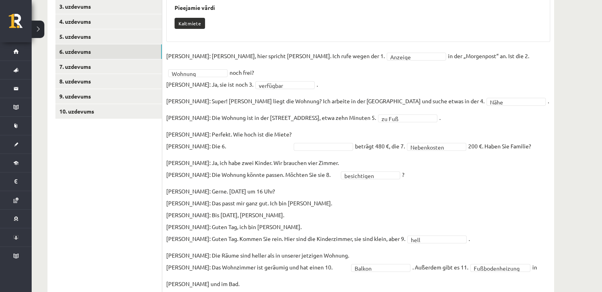
scroll to position [283, 0]
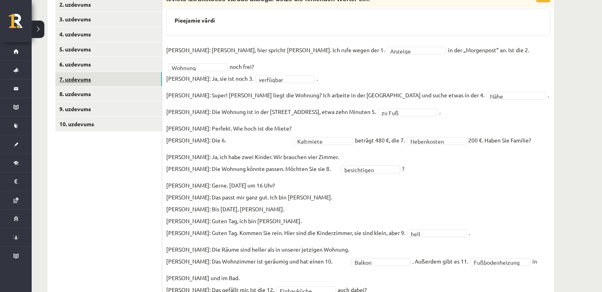
click at [122, 72] on link "7. uzdevums" at bounding box center [108, 79] width 106 height 15
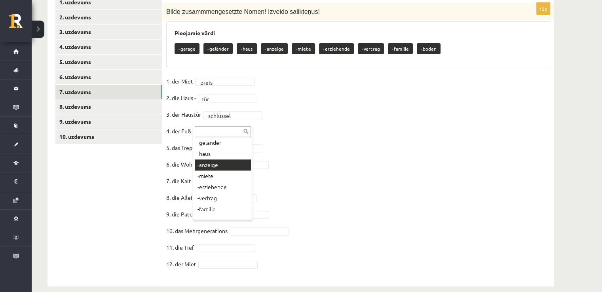
scroll to position [32, 0]
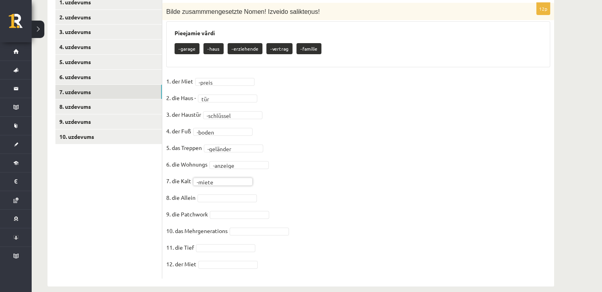
click at [236, 183] on fieldset "**********" at bounding box center [358, 174] width 384 height 199
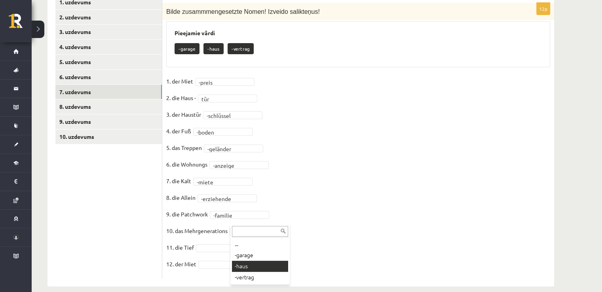
click at [258, 265] on div "**********" at bounding box center [358, 141] width 392 height 276
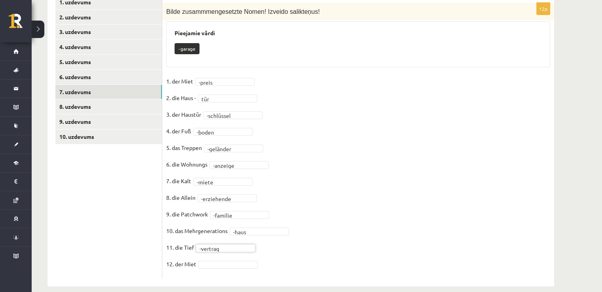
click at [247, 233] on fieldset "**********" at bounding box center [358, 174] width 384 height 199
click at [241, 241] on fieldset "**********" at bounding box center [358, 174] width 384 height 199
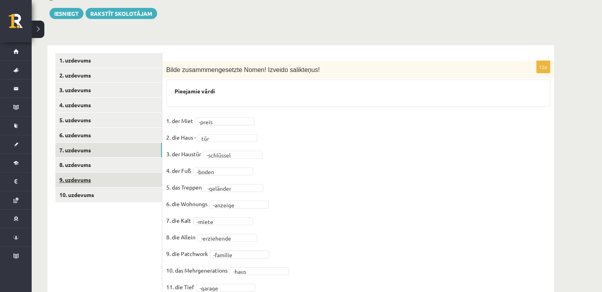
scroll to position [199, 0]
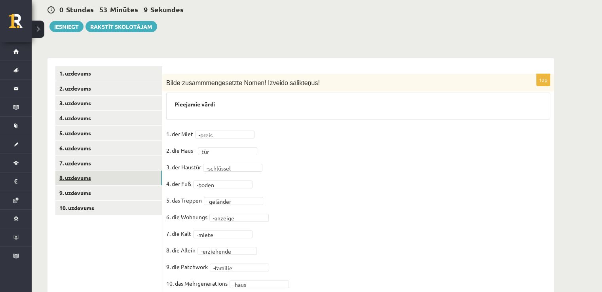
click at [89, 171] on link "8. uzdevums" at bounding box center [108, 178] width 106 height 15
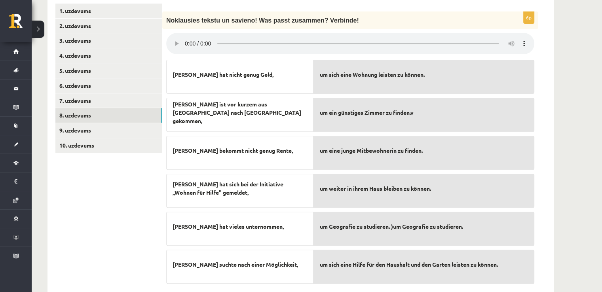
scroll to position [271, 0]
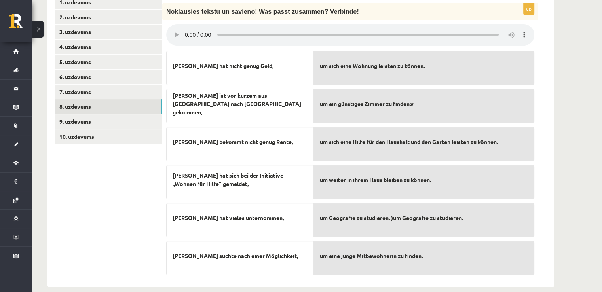
click at [66, 221] on ul "1. uzdevums 2. uzdevums 3. uzdevums 4. uzdevums 5. uzdevums 6. uzdevums 7. uzde…" at bounding box center [108, 137] width 107 height 284
click at [173, 63] on p "Simone hat nicht genug Geld," at bounding box center [240, 65] width 135 height 17
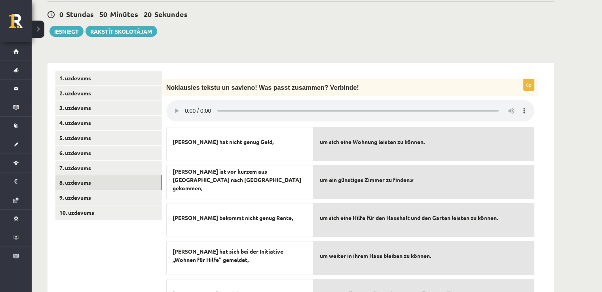
scroll to position [192, 0]
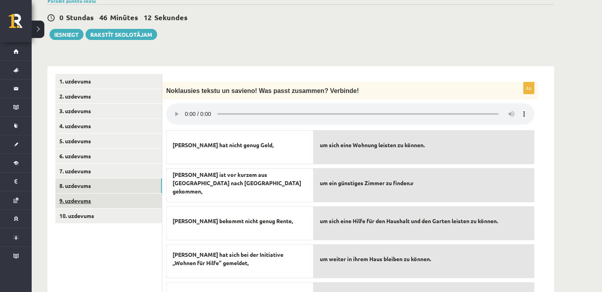
click at [120, 193] on link "9. uzdevums" at bounding box center [108, 200] width 106 height 15
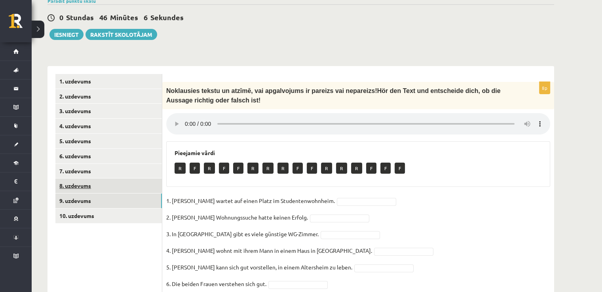
click at [102, 178] on link "8. uzdevums" at bounding box center [108, 185] width 106 height 15
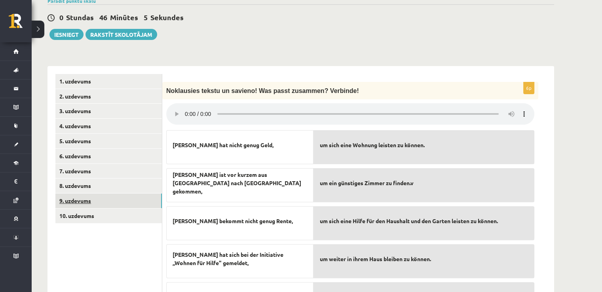
click at [103, 193] on link "9. uzdevums" at bounding box center [108, 200] width 106 height 15
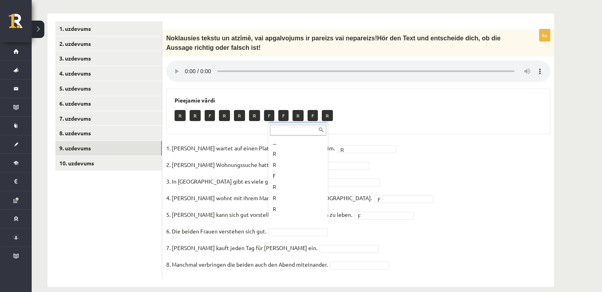
scroll to position [9, 0]
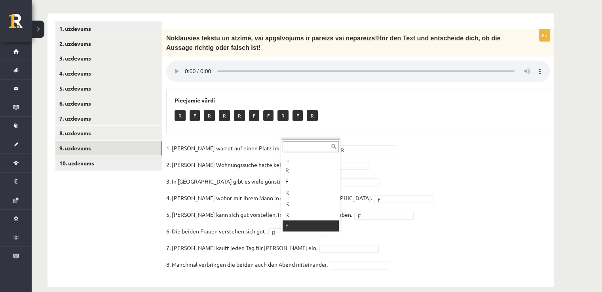
drag, startPoint x: 307, startPoint y: 221, endPoint x: 304, endPoint y: 224, distance: 4.5
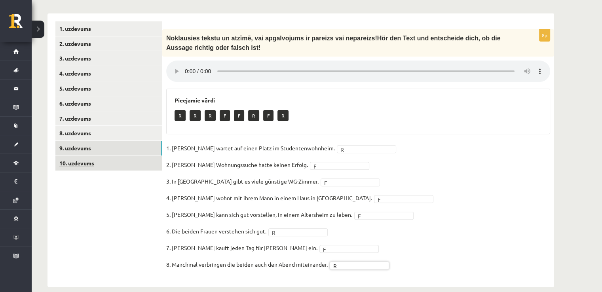
click at [71, 156] on link "10. uzdevums" at bounding box center [108, 163] width 106 height 15
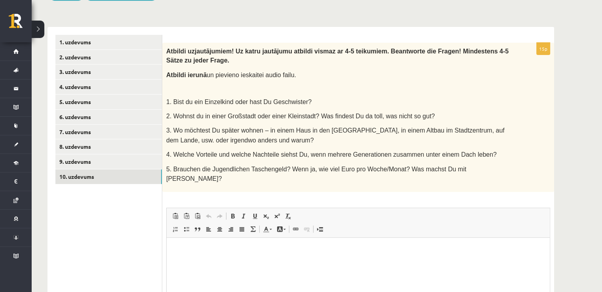
scroll to position [0, 0]
click at [99, 154] on link "9. uzdevums" at bounding box center [108, 161] width 106 height 15
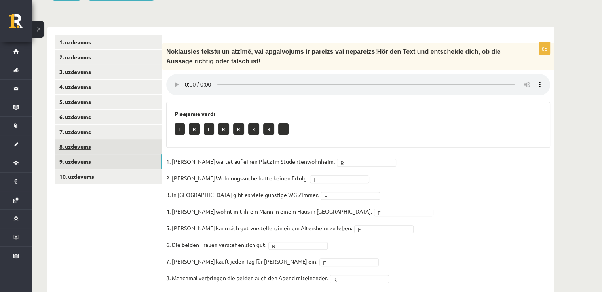
click at [93, 139] on link "8. uzdevums" at bounding box center [108, 146] width 106 height 15
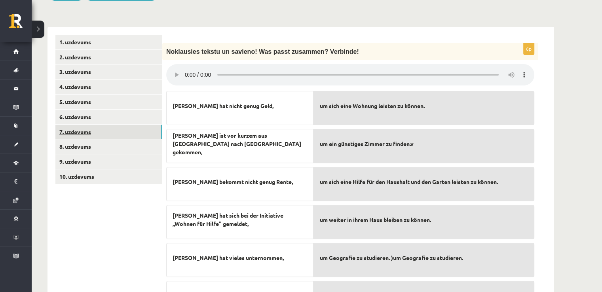
click at [104, 125] on link "7. uzdevums" at bounding box center [108, 132] width 106 height 15
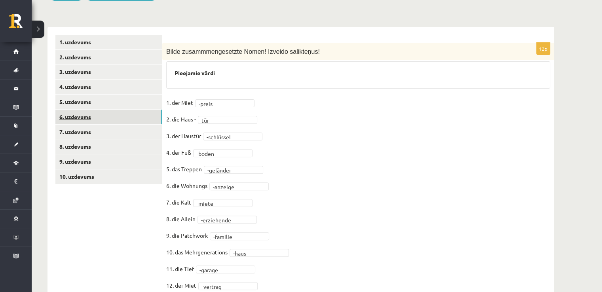
click at [98, 110] on link "6. uzdevums" at bounding box center [108, 117] width 106 height 15
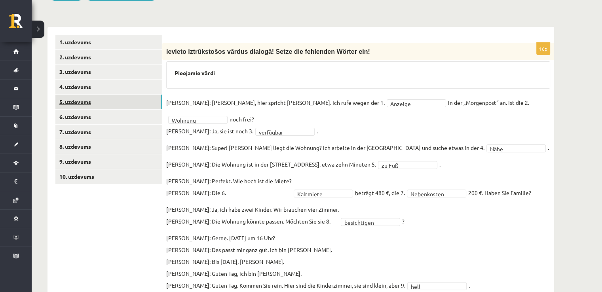
click at [102, 95] on link "5. uzdevums" at bounding box center [108, 102] width 106 height 15
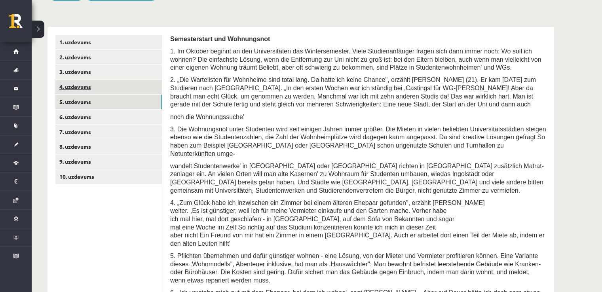
click at [114, 80] on link "4. uzdevums" at bounding box center [108, 87] width 106 height 15
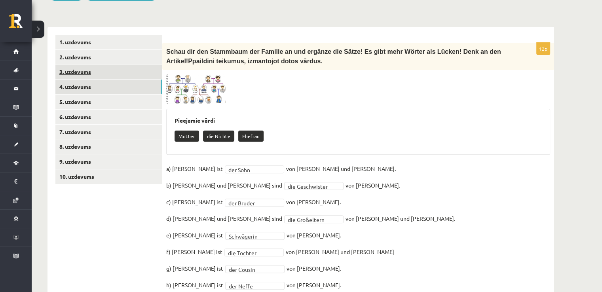
click at [120, 64] on link "3. uzdevums" at bounding box center [108, 71] width 106 height 15
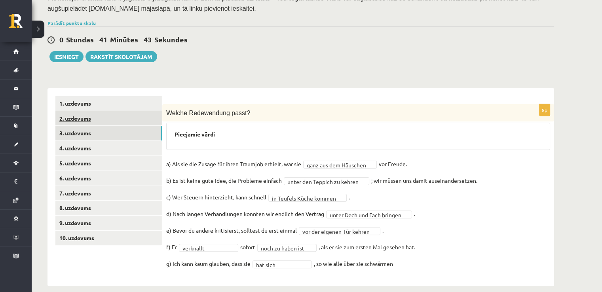
click at [87, 111] on link "2. uzdevums" at bounding box center [108, 118] width 106 height 15
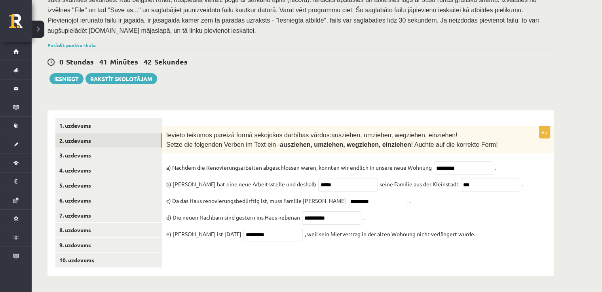
scroll to position [138, 0]
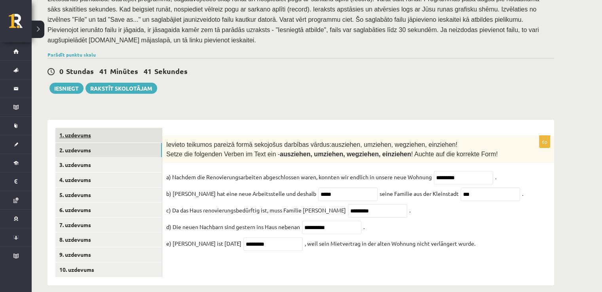
click at [111, 128] on link "1. uzdevums" at bounding box center [108, 135] width 106 height 15
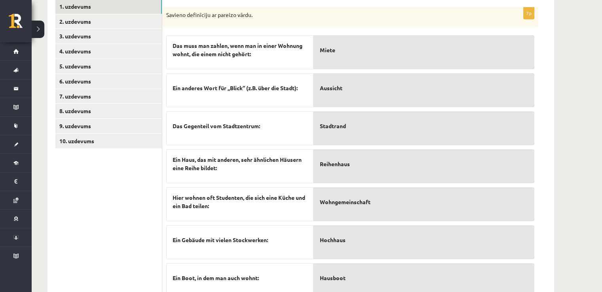
scroll to position [289, 0]
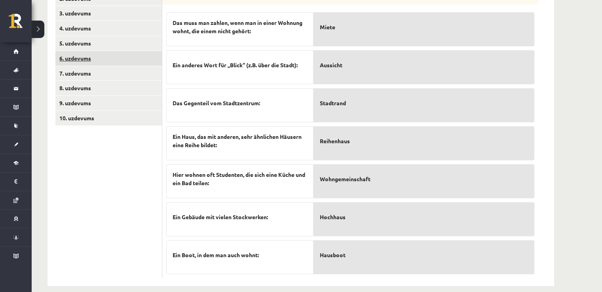
click at [99, 51] on link "6. uzdevums" at bounding box center [108, 58] width 106 height 15
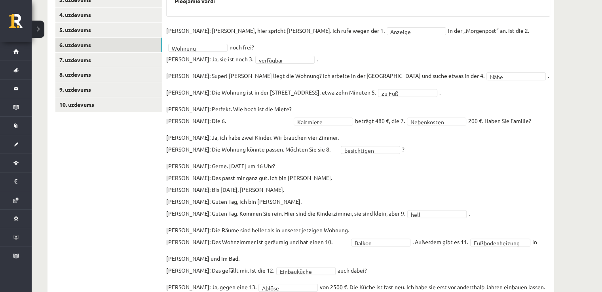
scroll to position [315, 0]
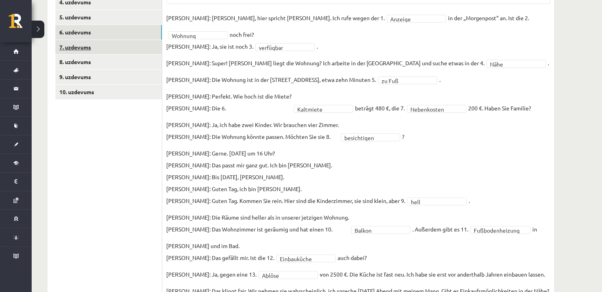
click at [135, 40] on link "7. uzdevums" at bounding box center [108, 47] width 106 height 15
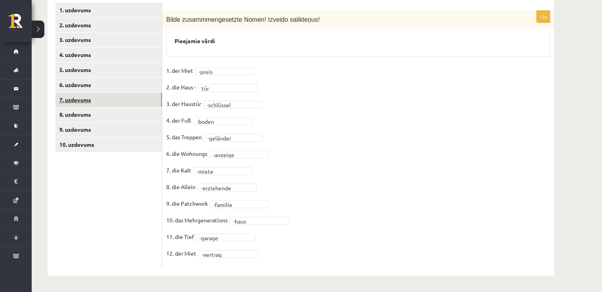
scroll to position [252, 0]
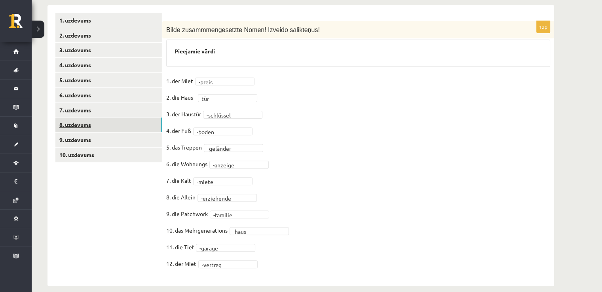
click at [92, 118] on link "8. uzdevums" at bounding box center [108, 125] width 106 height 15
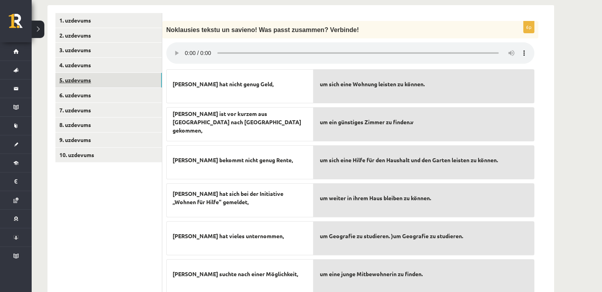
click at [118, 73] on link "5. uzdevums" at bounding box center [108, 80] width 106 height 15
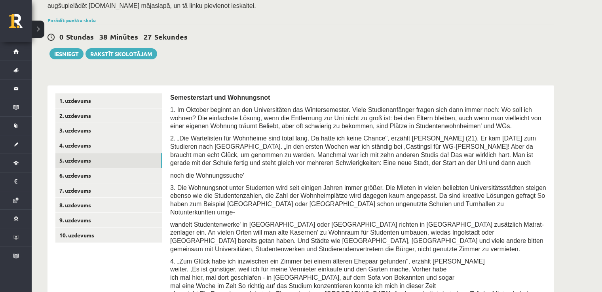
scroll to position [192, 0]
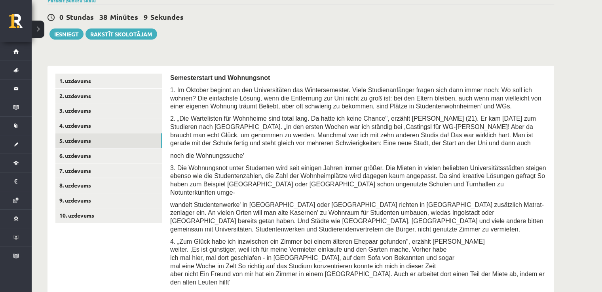
drag, startPoint x: 607, startPoint y: 281, endPoint x: 134, endPoint y: 229, distance: 476.4
click at [78, 118] on link "4. uzdevums" at bounding box center [108, 125] width 106 height 15
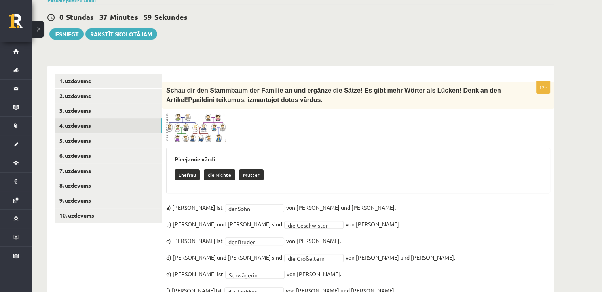
scroll to position [218, 0]
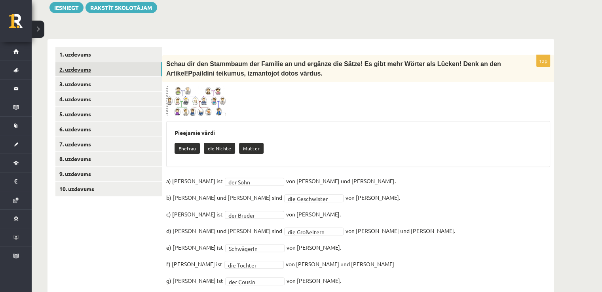
click at [126, 62] on link "2. uzdevums" at bounding box center [108, 69] width 106 height 15
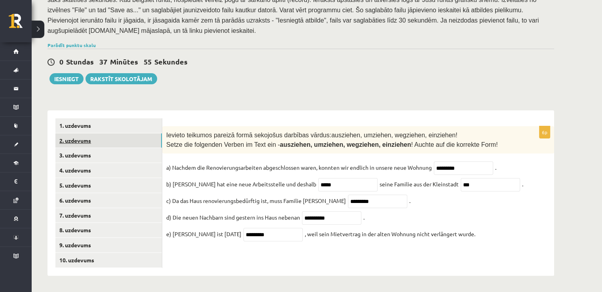
scroll to position [138, 0]
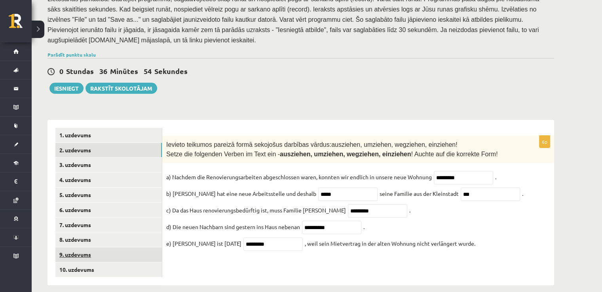
click at [123, 247] on link "9. uzdevums" at bounding box center [108, 254] width 106 height 15
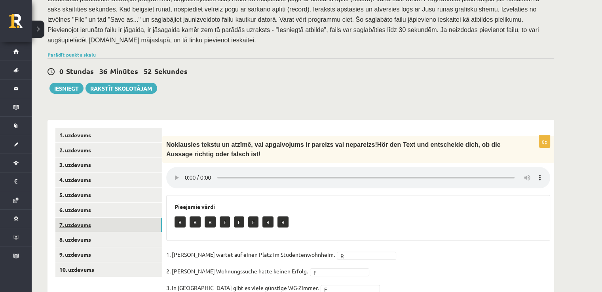
click at [116, 218] on link "7. uzdevums" at bounding box center [108, 225] width 106 height 15
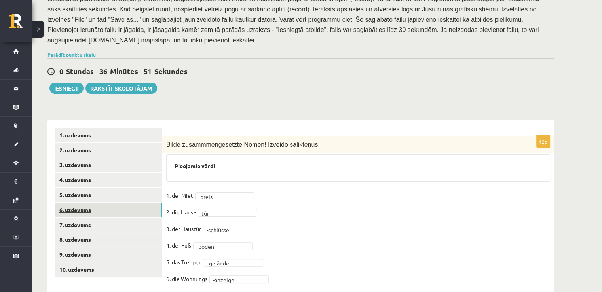
click at [113, 204] on link "6. uzdevums" at bounding box center [108, 210] width 106 height 15
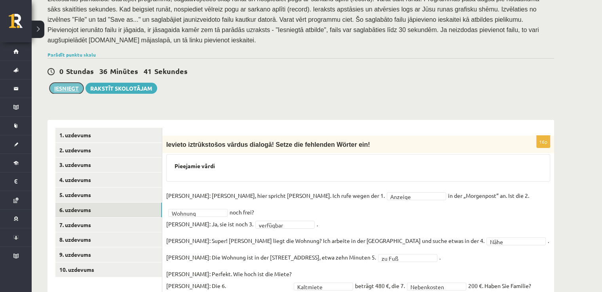
click at [65, 83] on button "Iesniegt" at bounding box center [66, 88] width 34 height 11
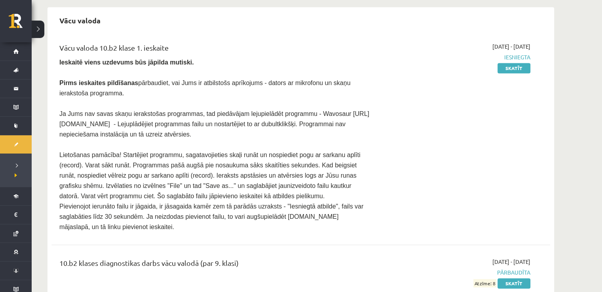
scroll to position [1092, 0]
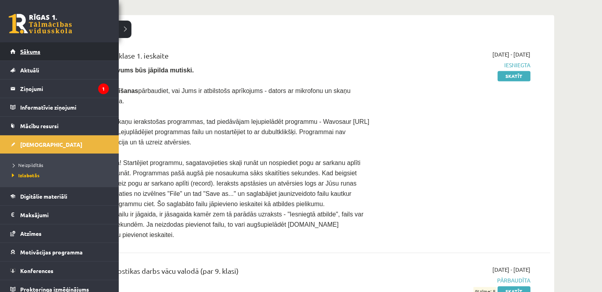
click at [10, 49] on li "Sākums" at bounding box center [59, 51] width 119 height 19
click at [9, 53] on li "Sākums" at bounding box center [59, 51] width 119 height 19
click at [33, 47] on link "Sākums" at bounding box center [59, 51] width 99 height 18
